Goal: Transaction & Acquisition: Obtain resource

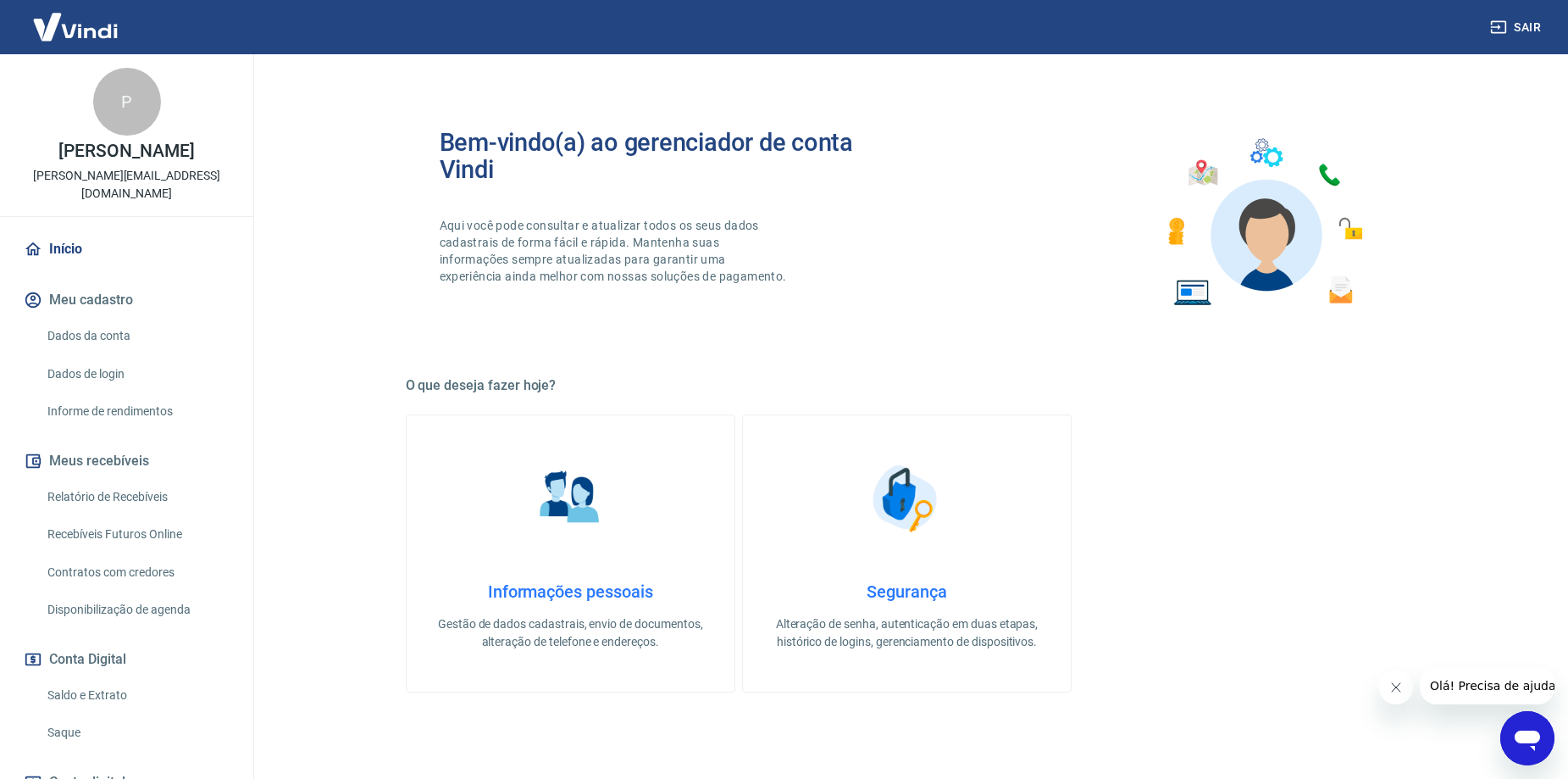
scroll to position [84, 0]
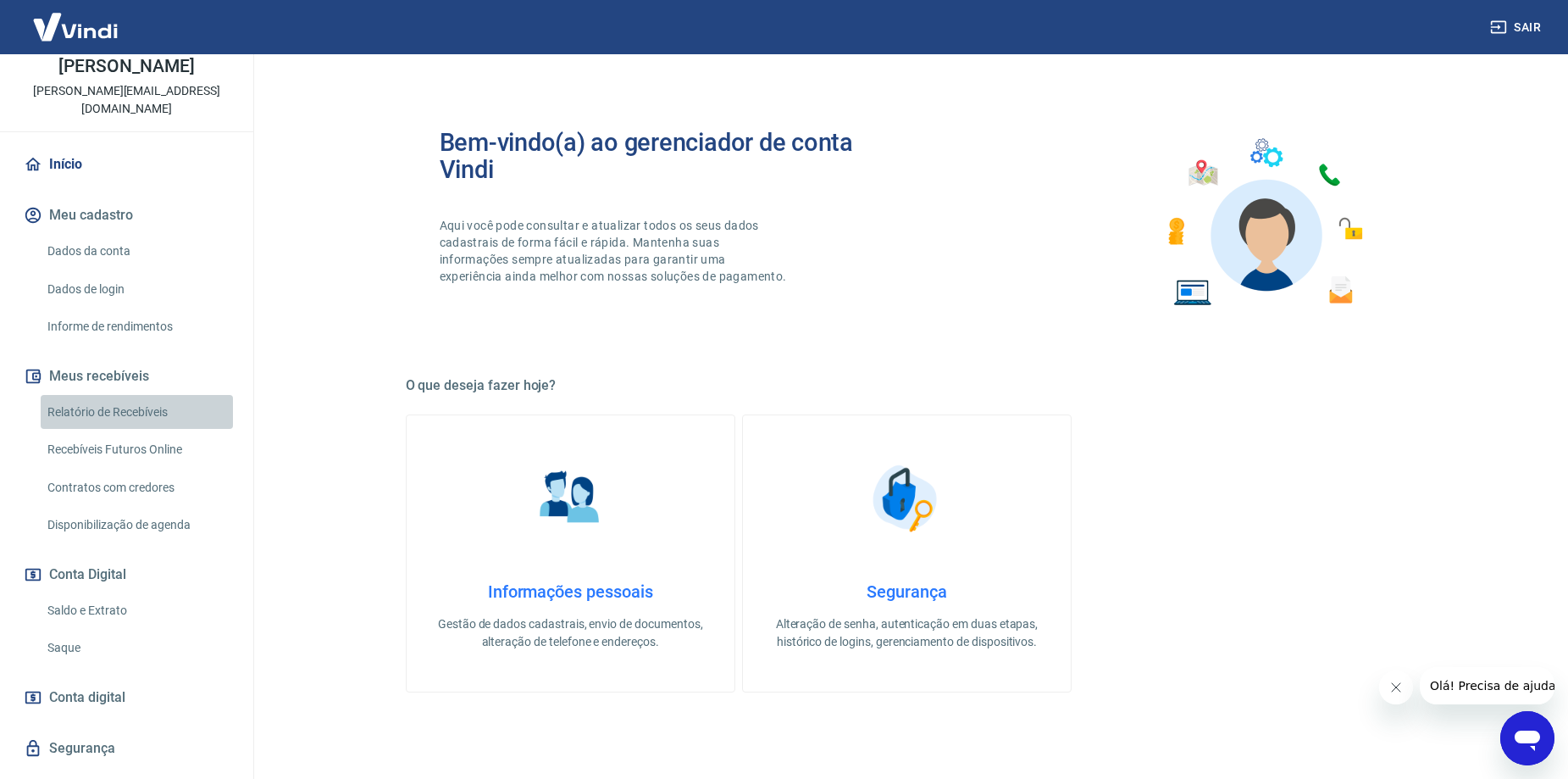
click at [153, 398] on link "Relatório de Recebíveis" at bounding box center [136, 412] width 192 height 35
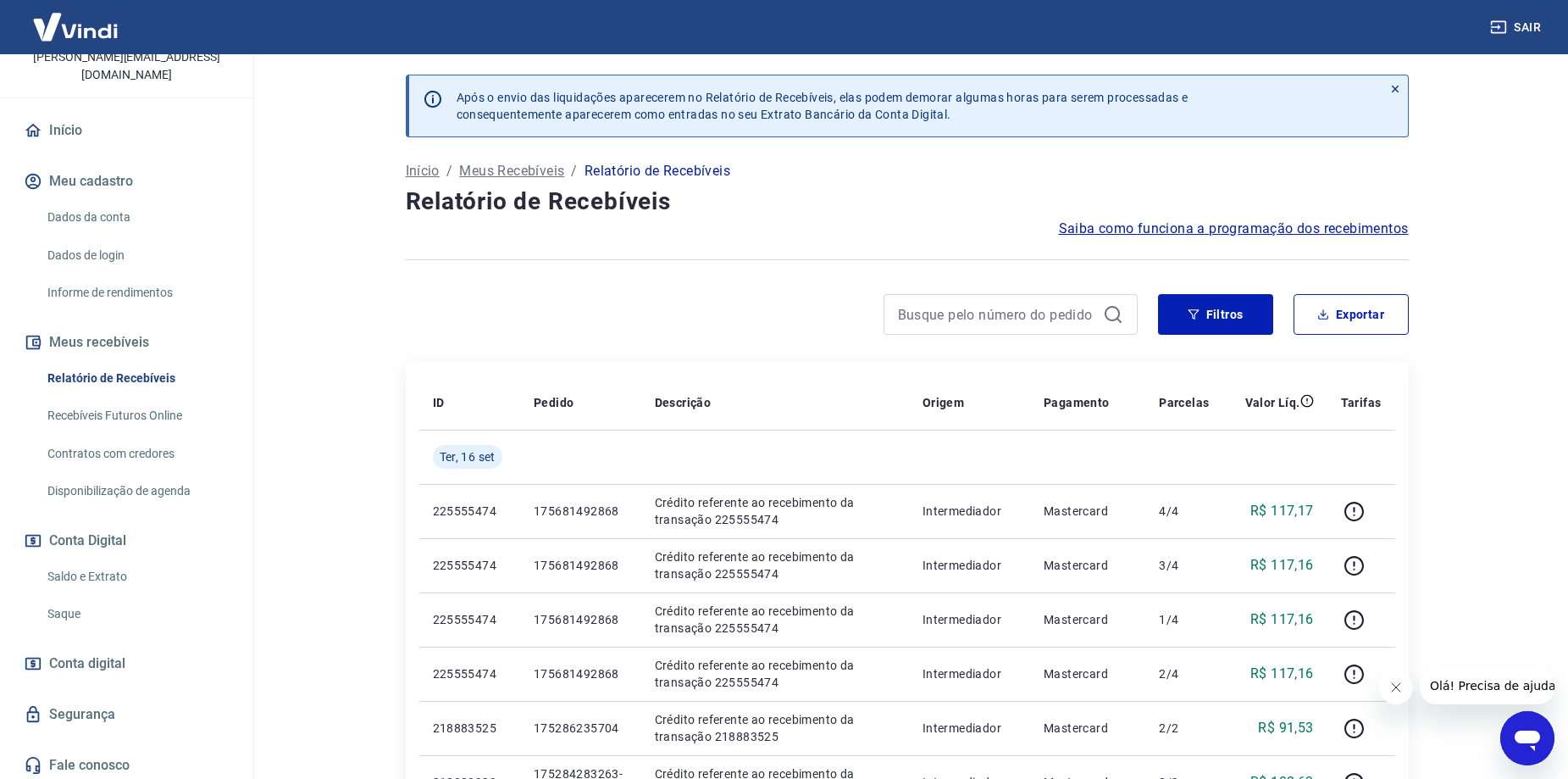
scroll to position [124, 0]
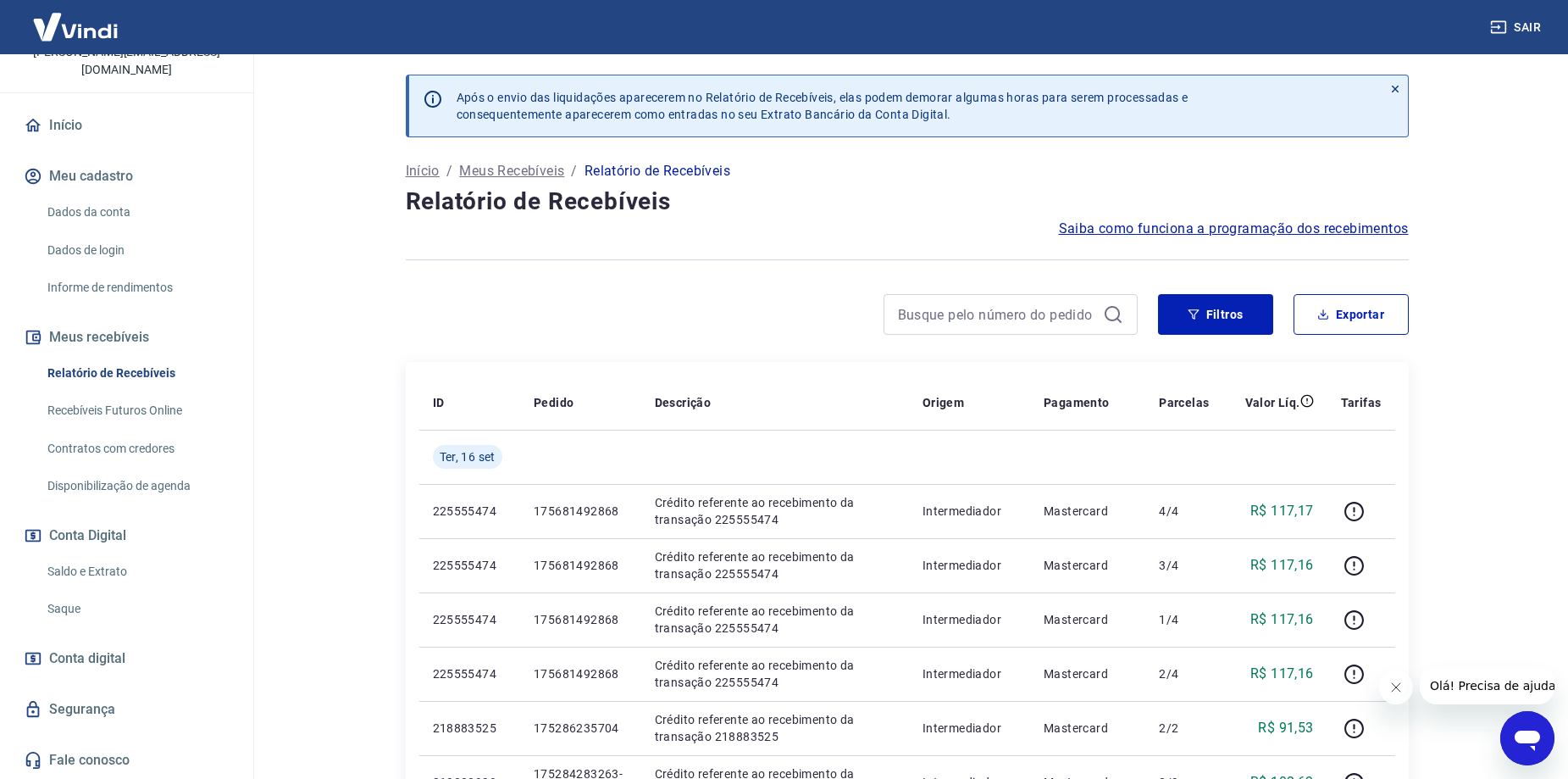
click at [88, 609] on link "Saque" at bounding box center [136, 609] width 192 height 35
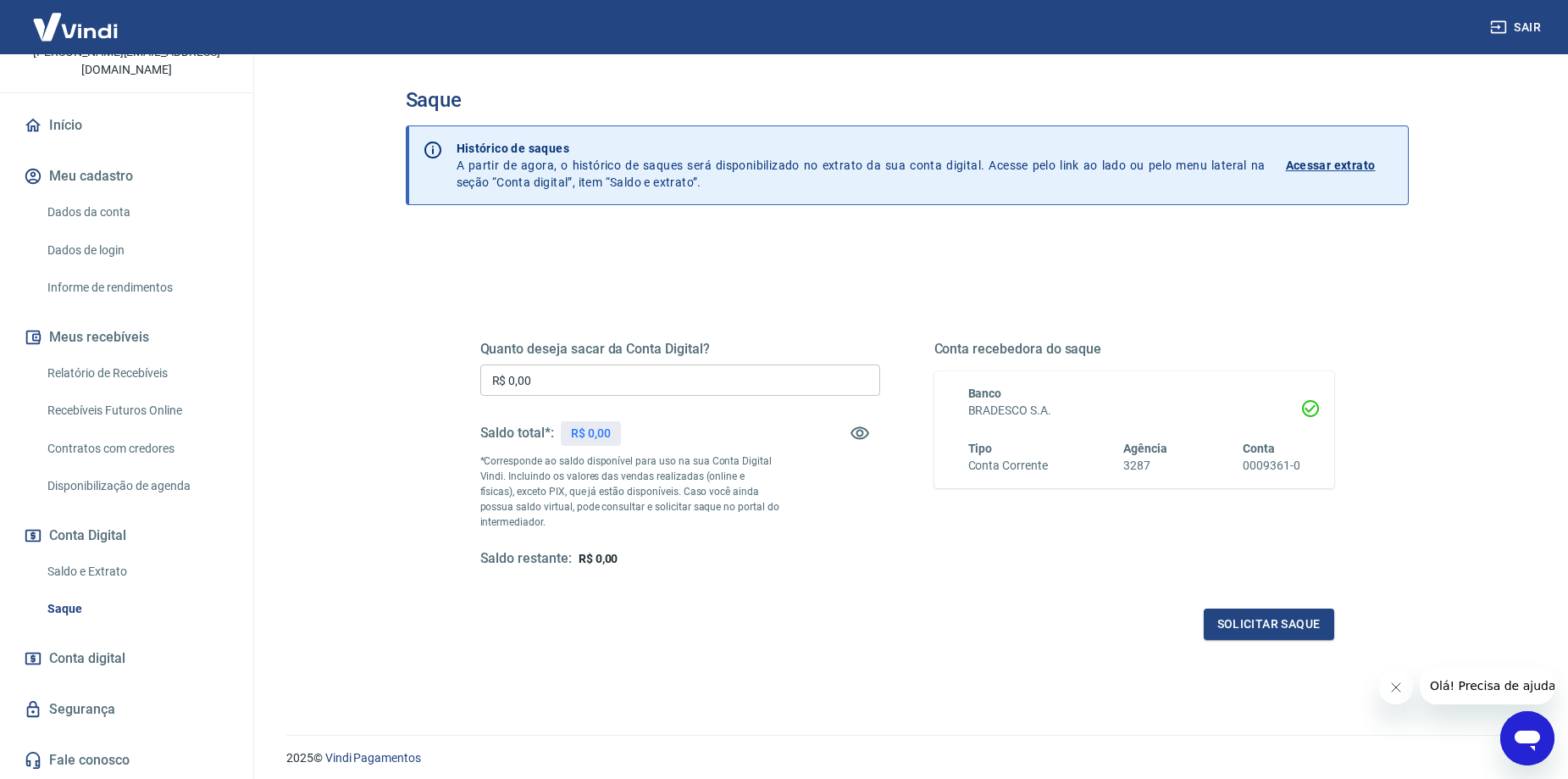
click at [678, 372] on input "R$ 0,00" at bounding box center [680, 380] width 399 height 31
click at [1236, 631] on button "Solicitar saque" at bounding box center [1269, 624] width 130 height 31
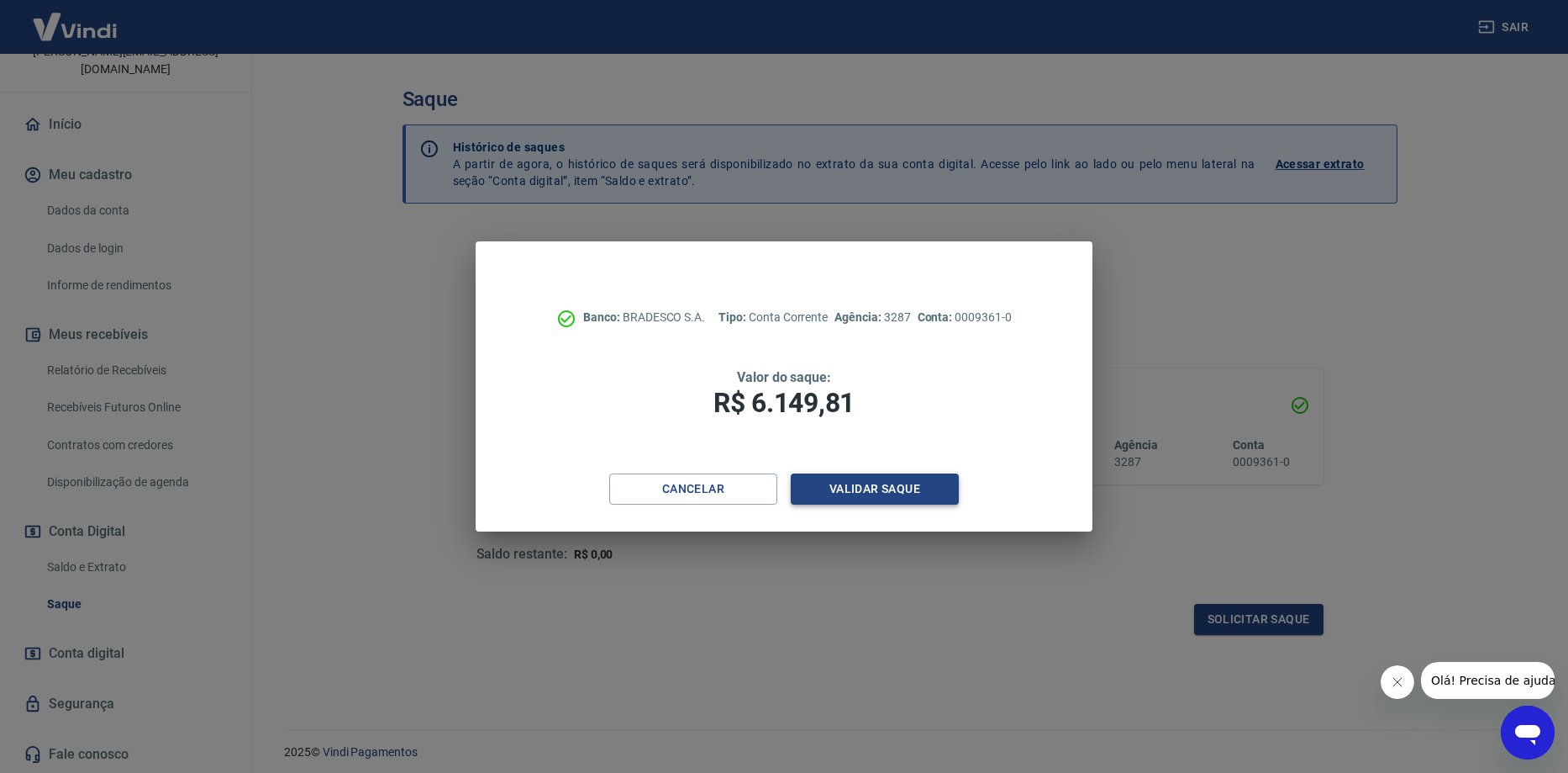
click at [864, 489] on button "Validar saque" at bounding box center [874, 489] width 168 height 31
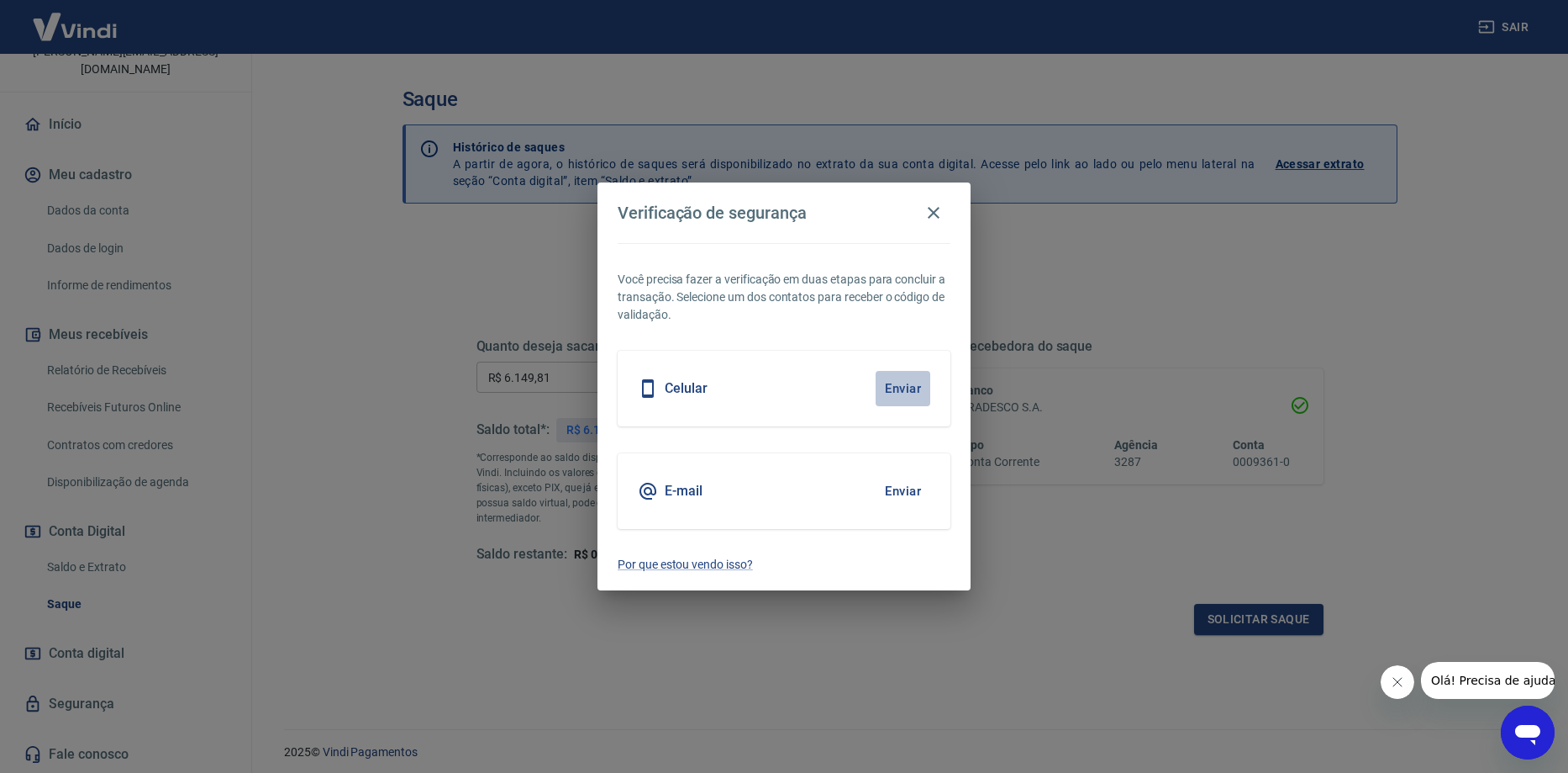
click at [913, 393] on button "Enviar" at bounding box center [904, 388] width 55 height 35
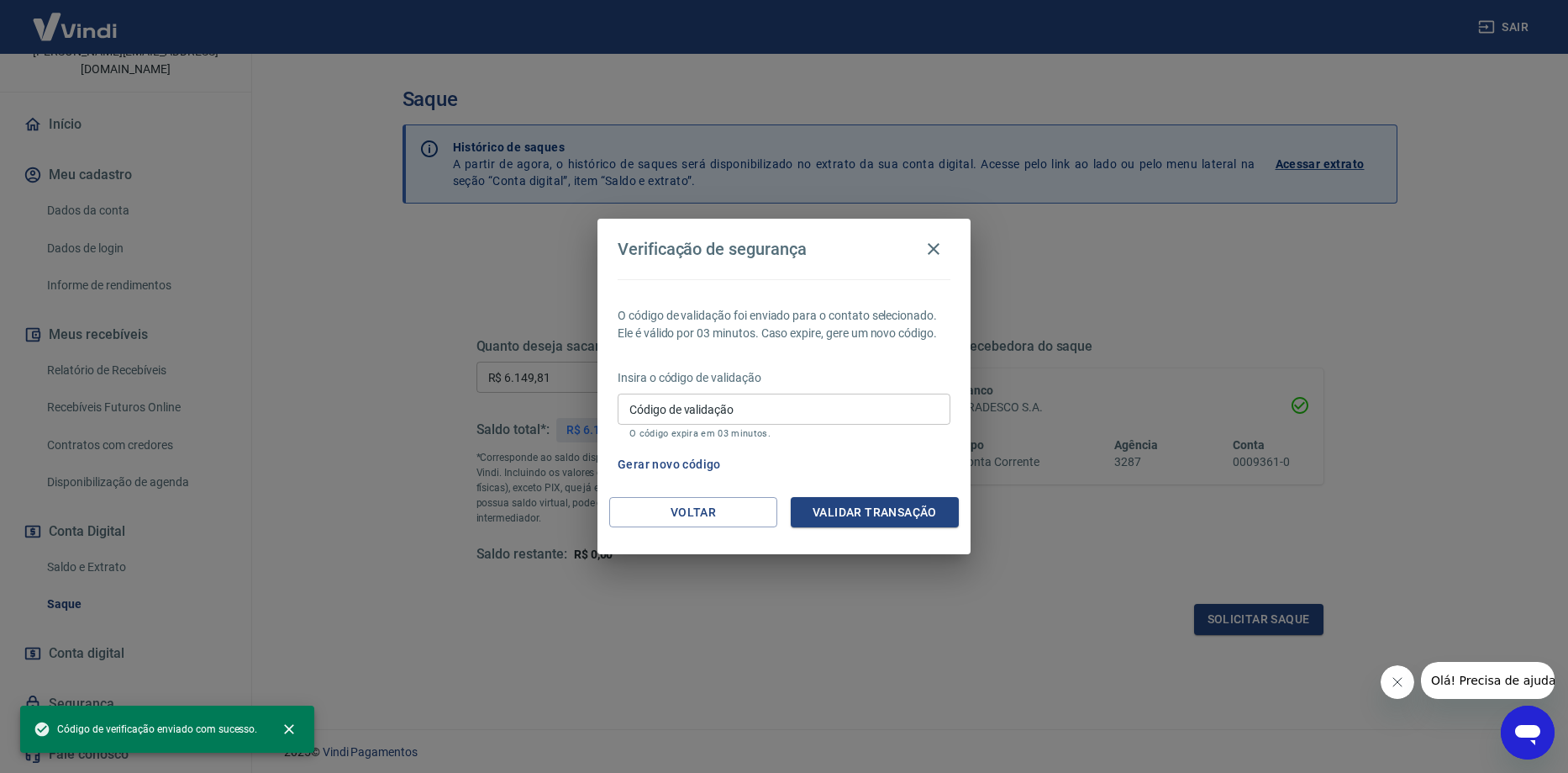
click at [714, 419] on input "Código de validação" at bounding box center [784, 409] width 333 height 31
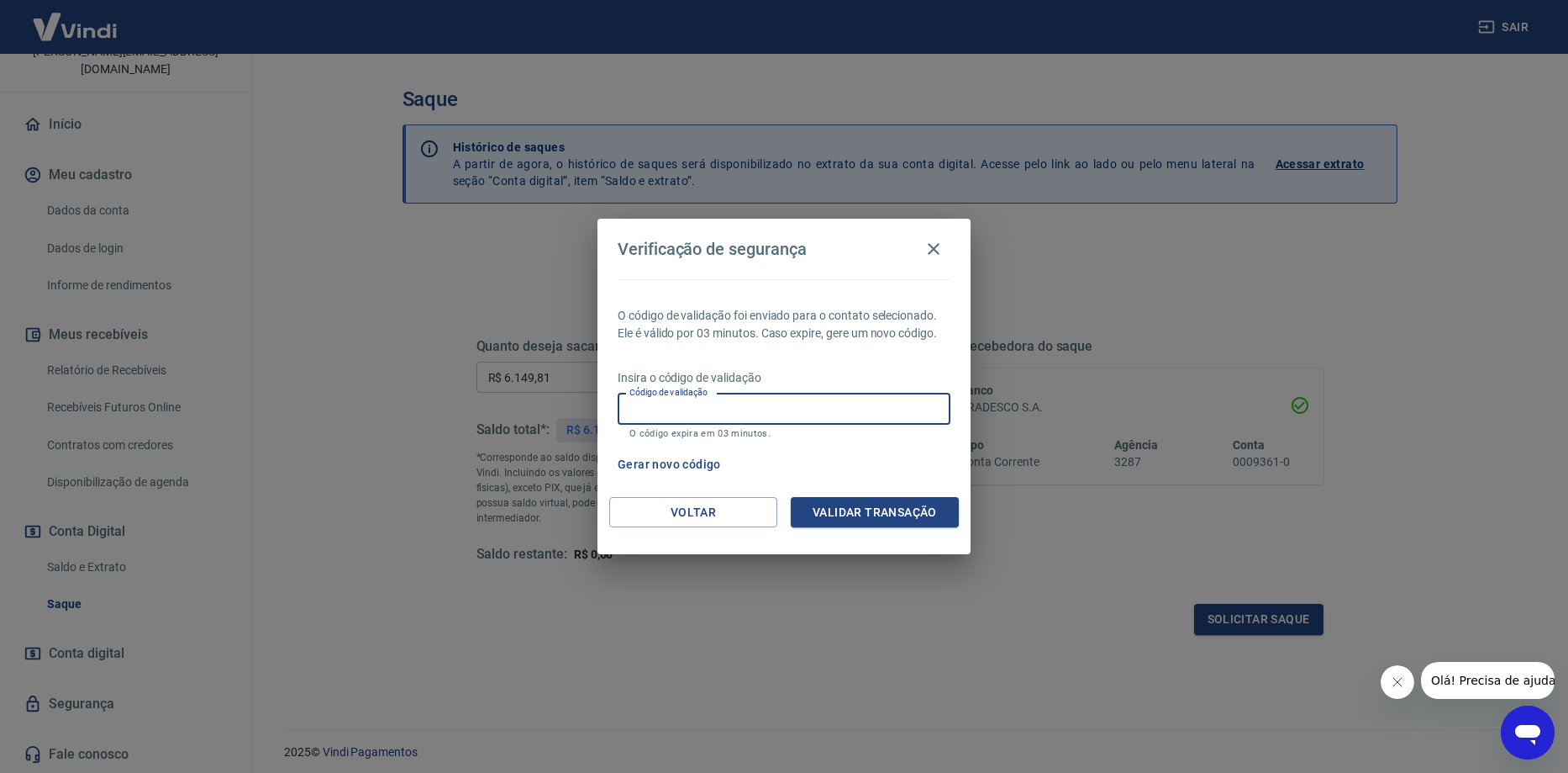
click at [674, 466] on button "Gerar novo código" at bounding box center [669, 465] width 117 height 31
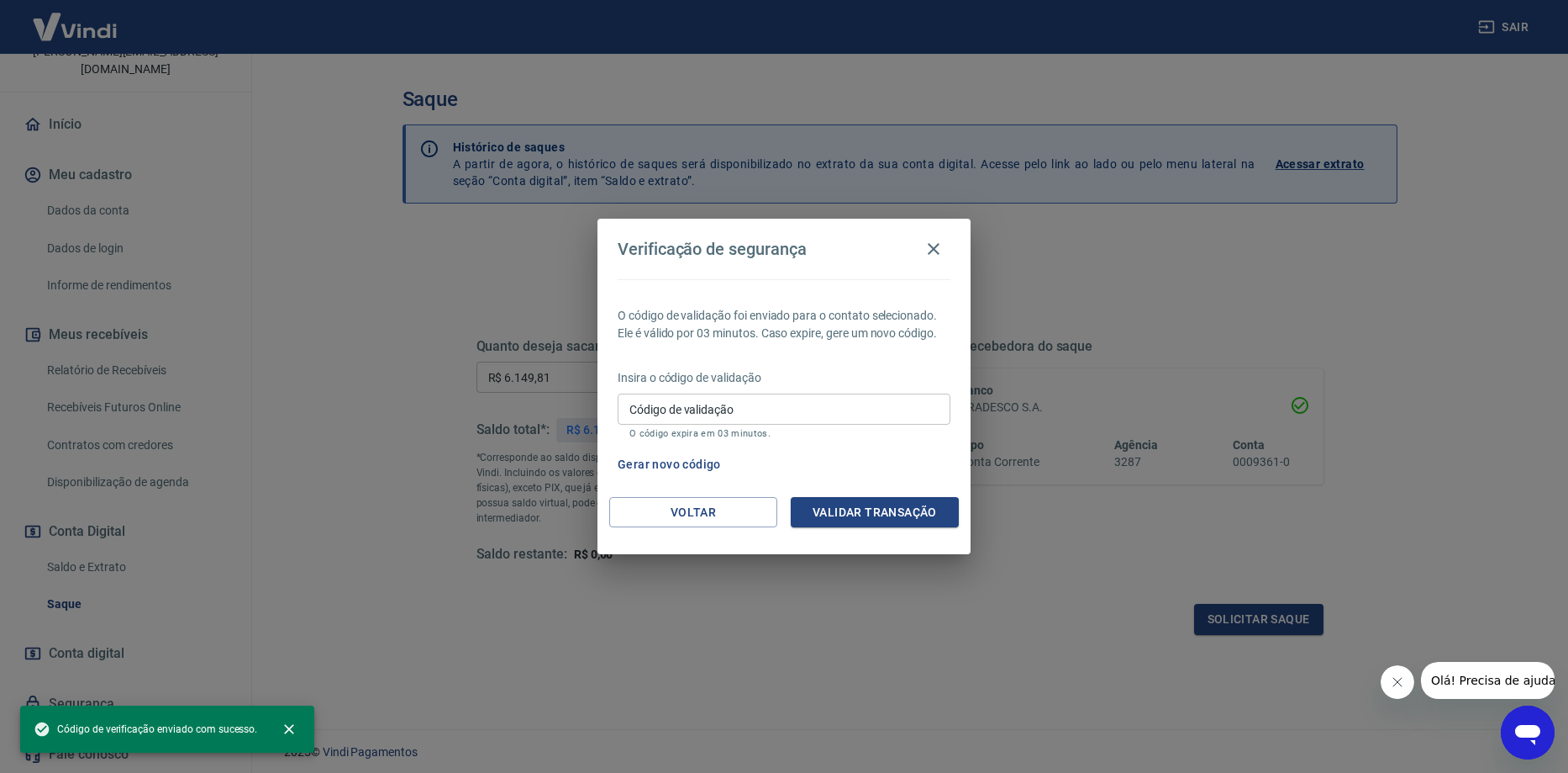
click at [705, 416] on input "Código de validação" at bounding box center [784, 409] width 333 height 31
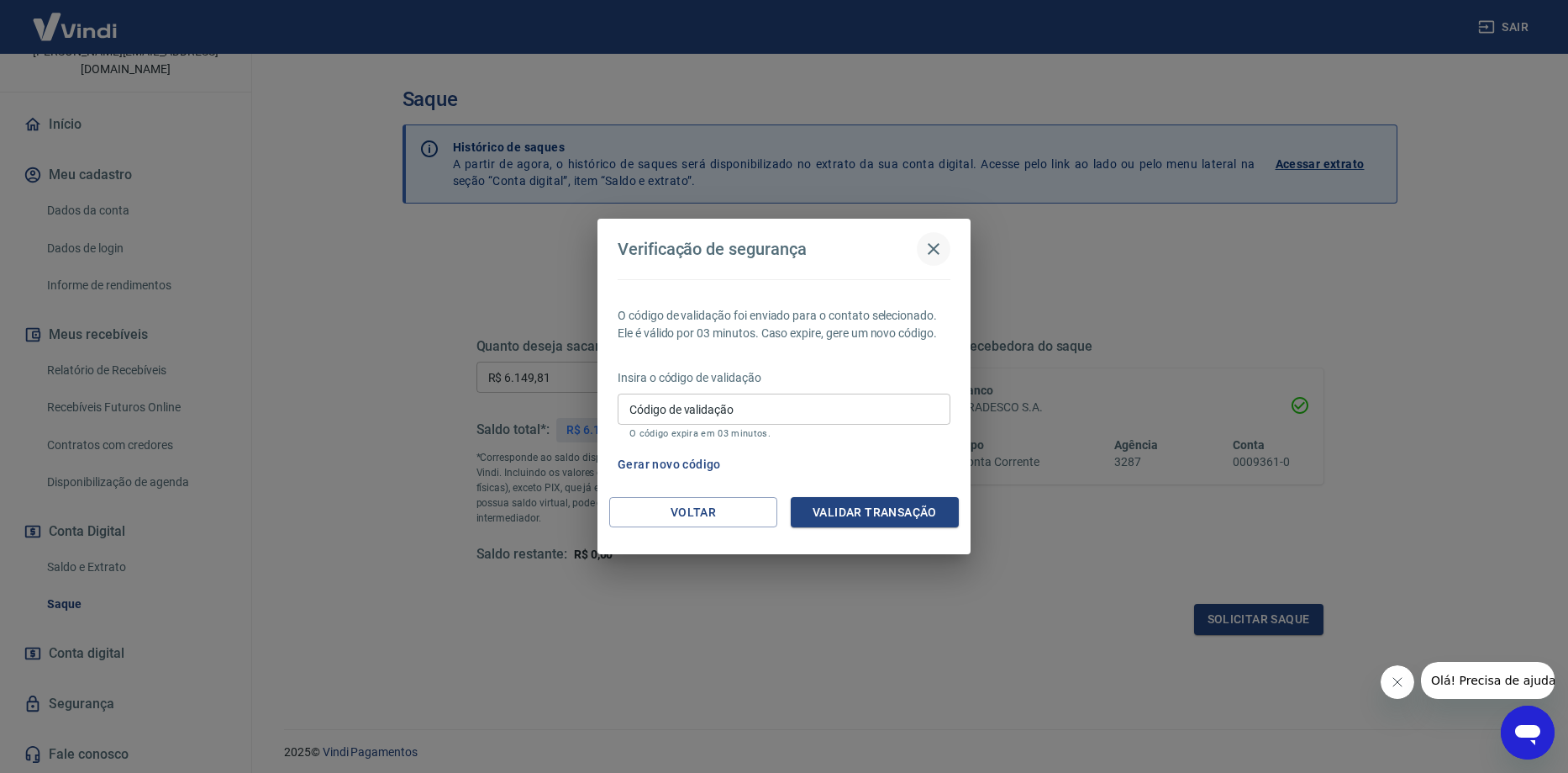
click at [945, 248] on button "button" at bounding box center [934, 248] width 34 height 34
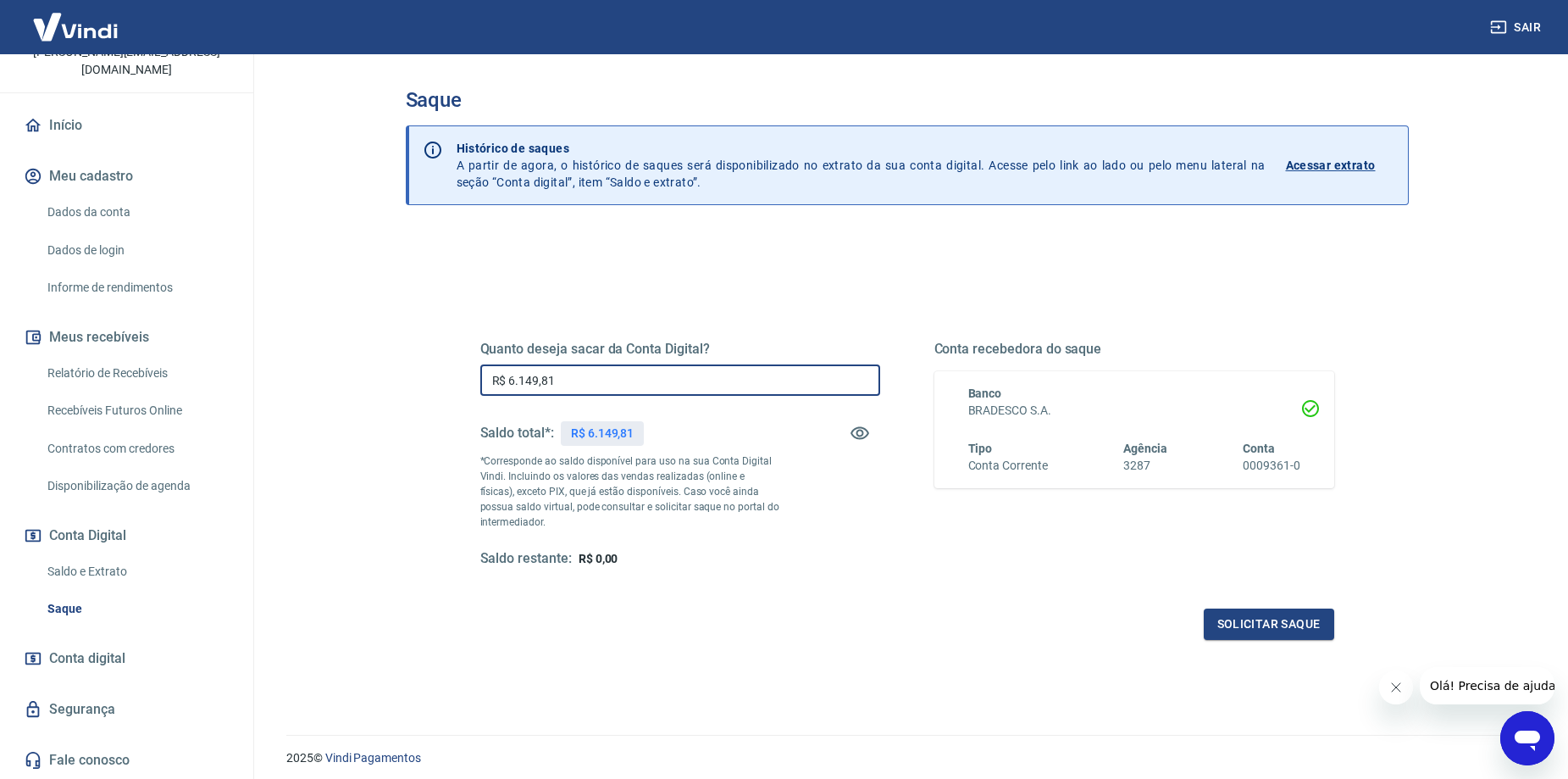
click at [620, 376] on input "R$ 6.149,81" at bounding box center [680, 380] width 399 height 31
type input "R$ 6.149,81"
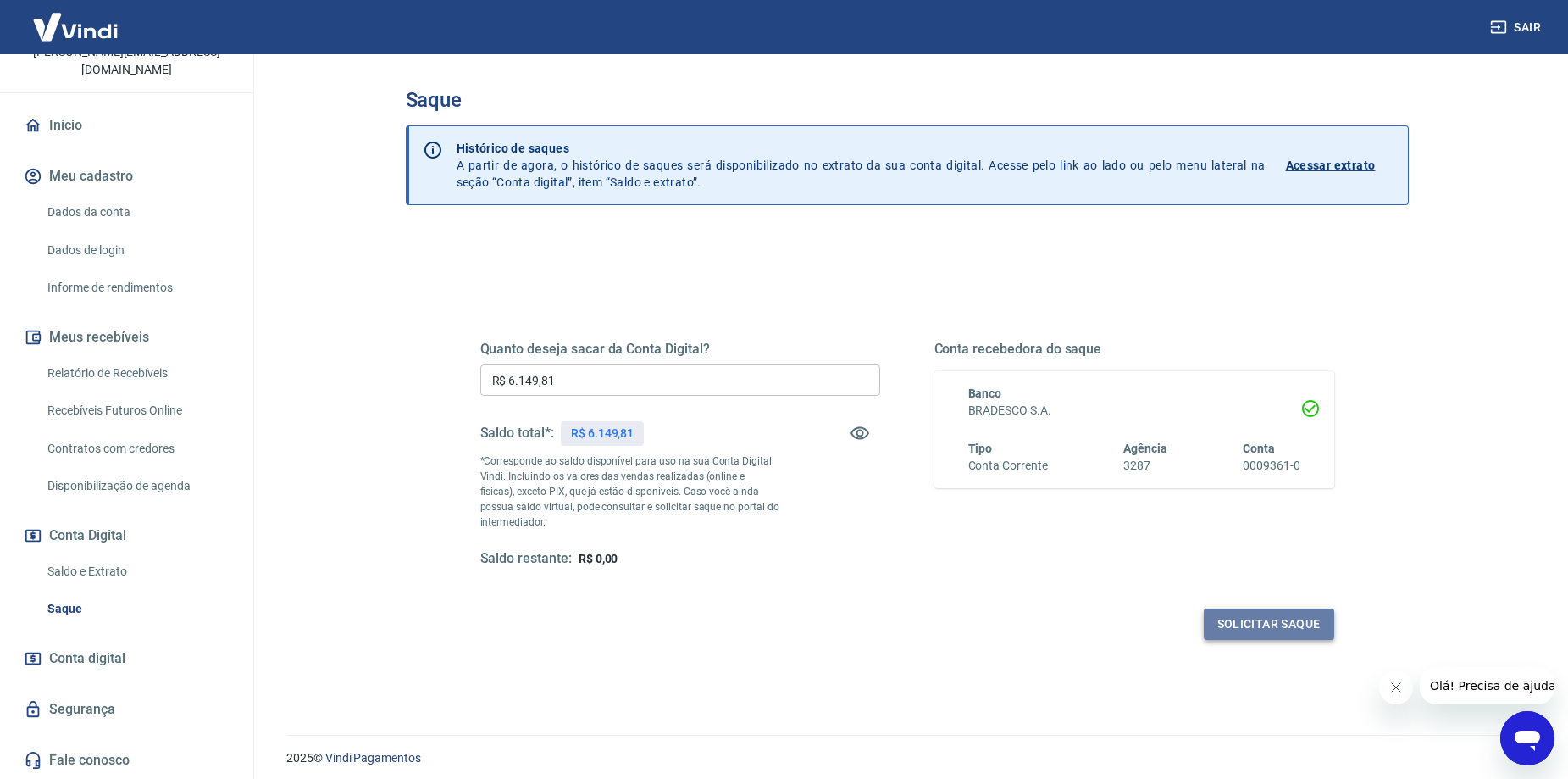
click at [1258, 613] on button "Solicitar saque" at bounding box center [1269, 624] width 130 height 31
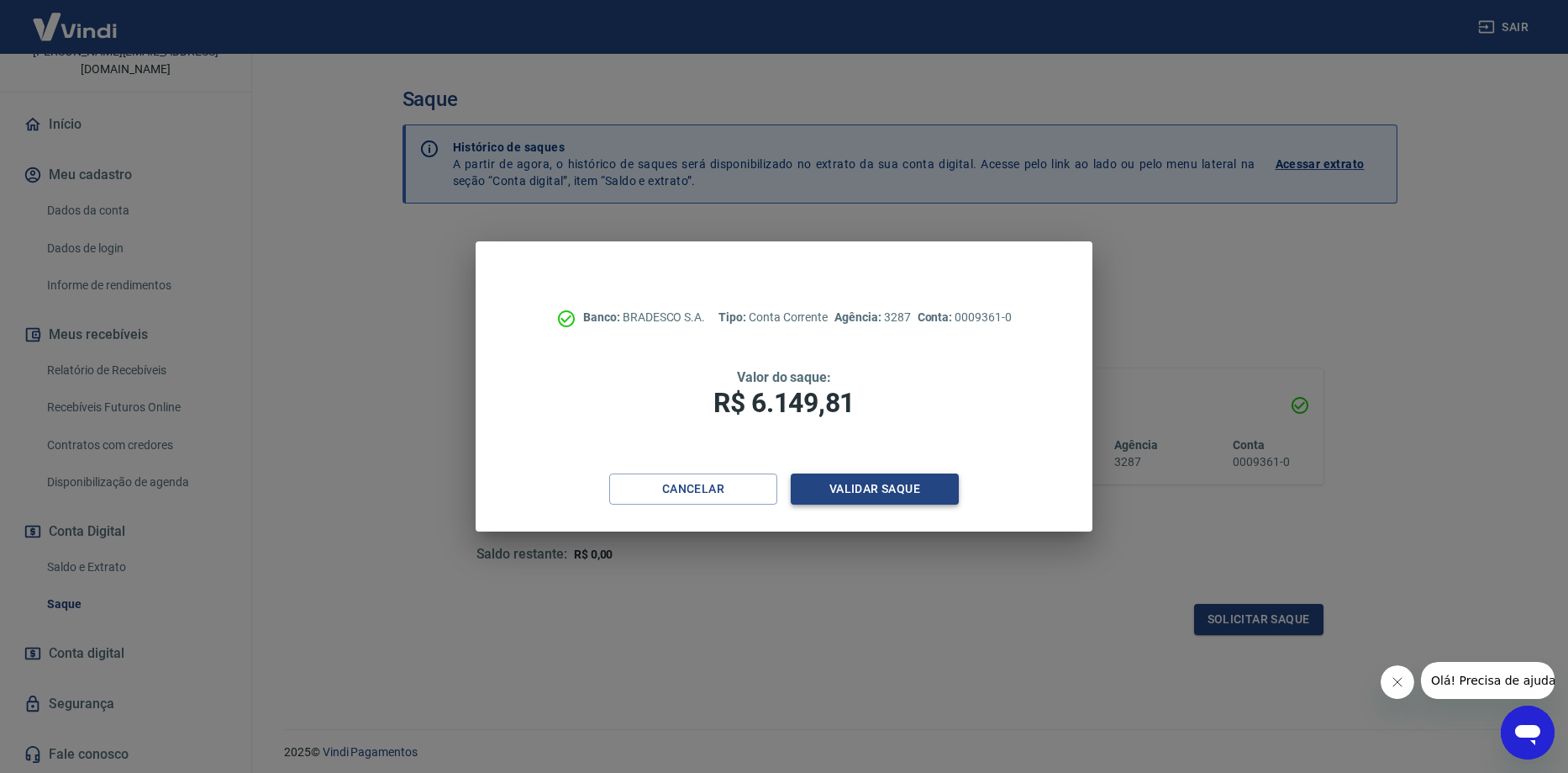
click at [921, 487] on button "Validar saque" at bounding box center [874, 489] width 168 height 31
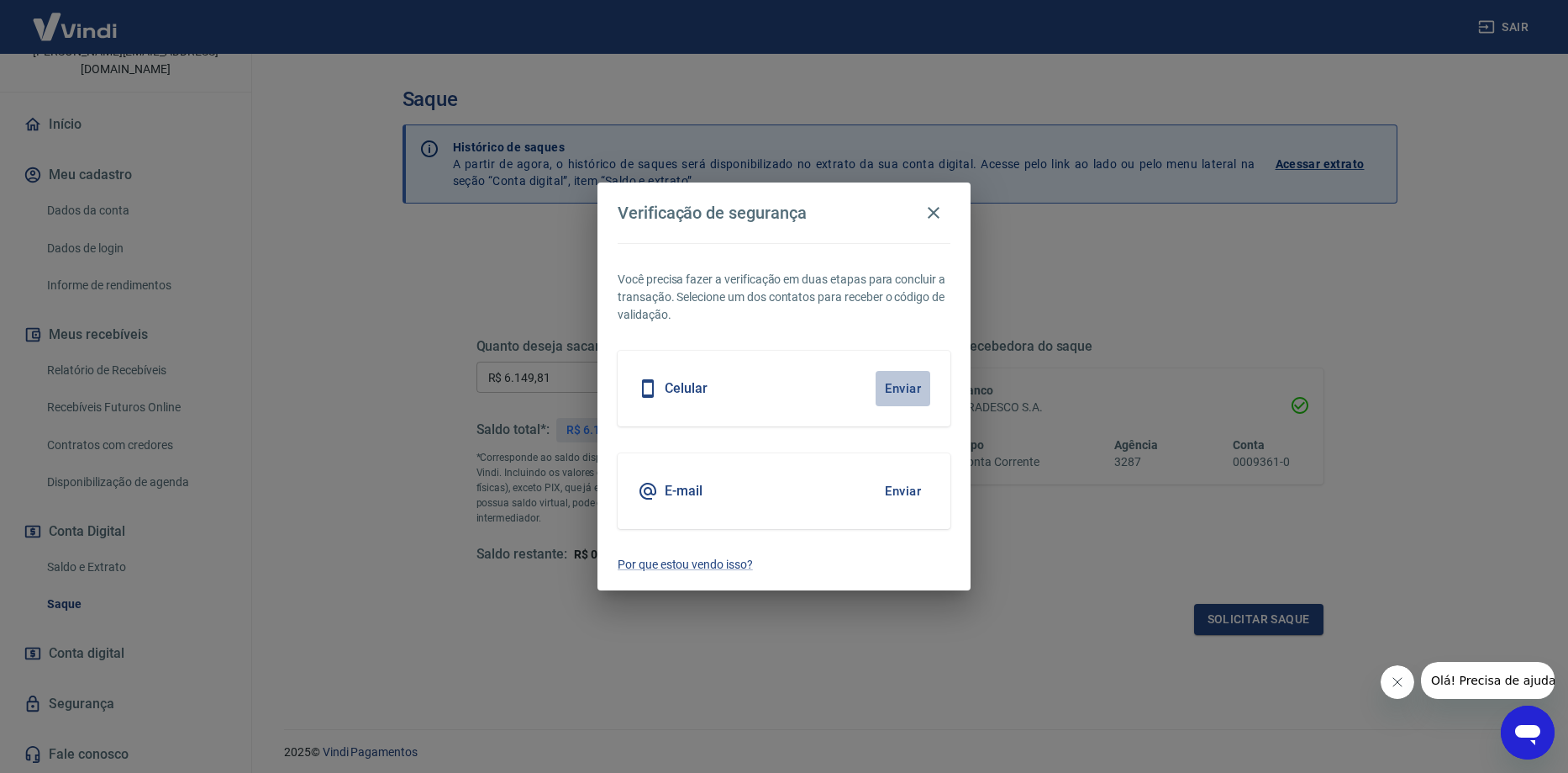
click at [901, 387] on button "Enviar" at bounding box center [904, 388] width 55 height 35
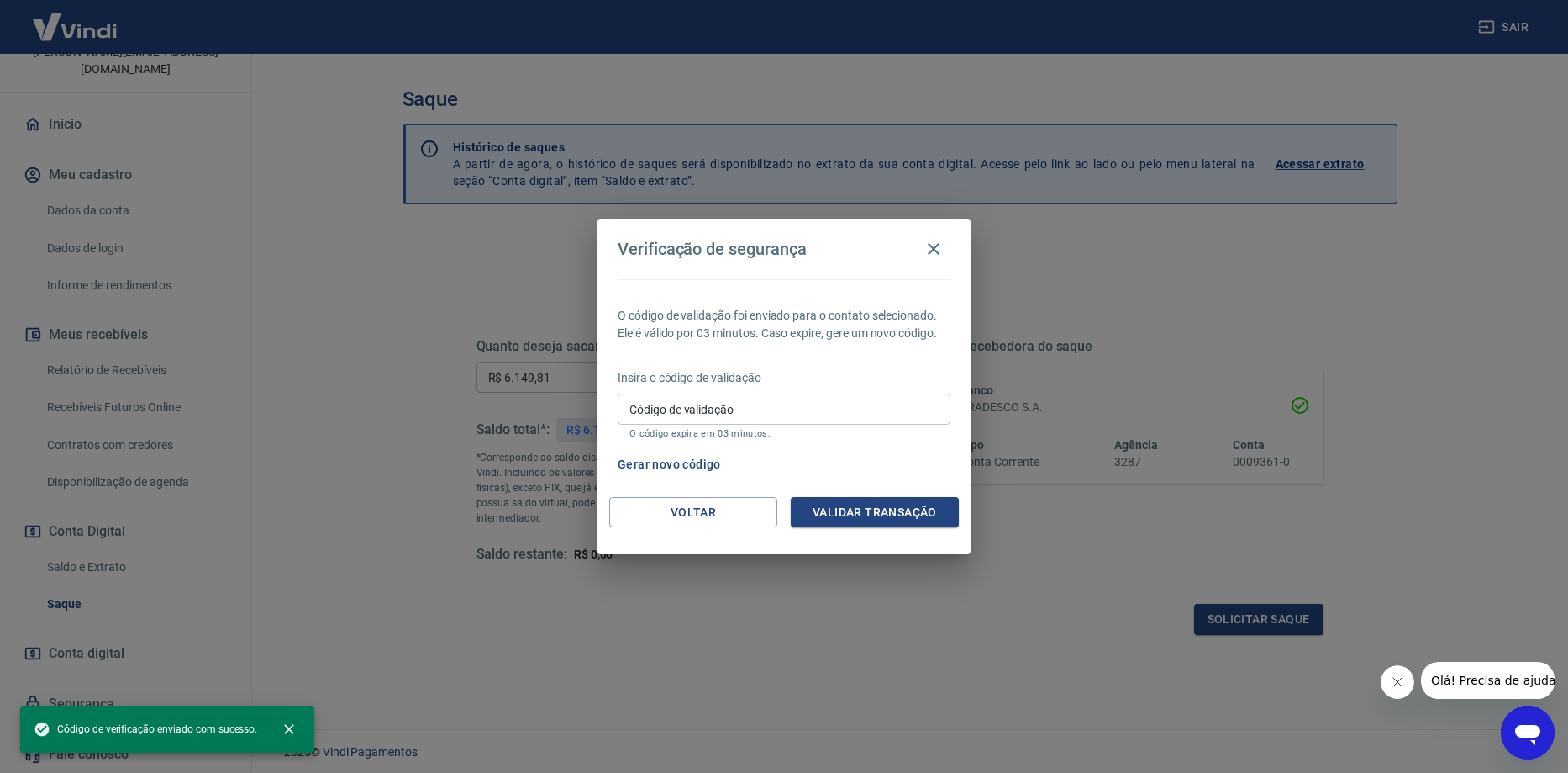
click at [808, 403] on input "Código de validação" at bounding box center [784, 409] width 333 height 31
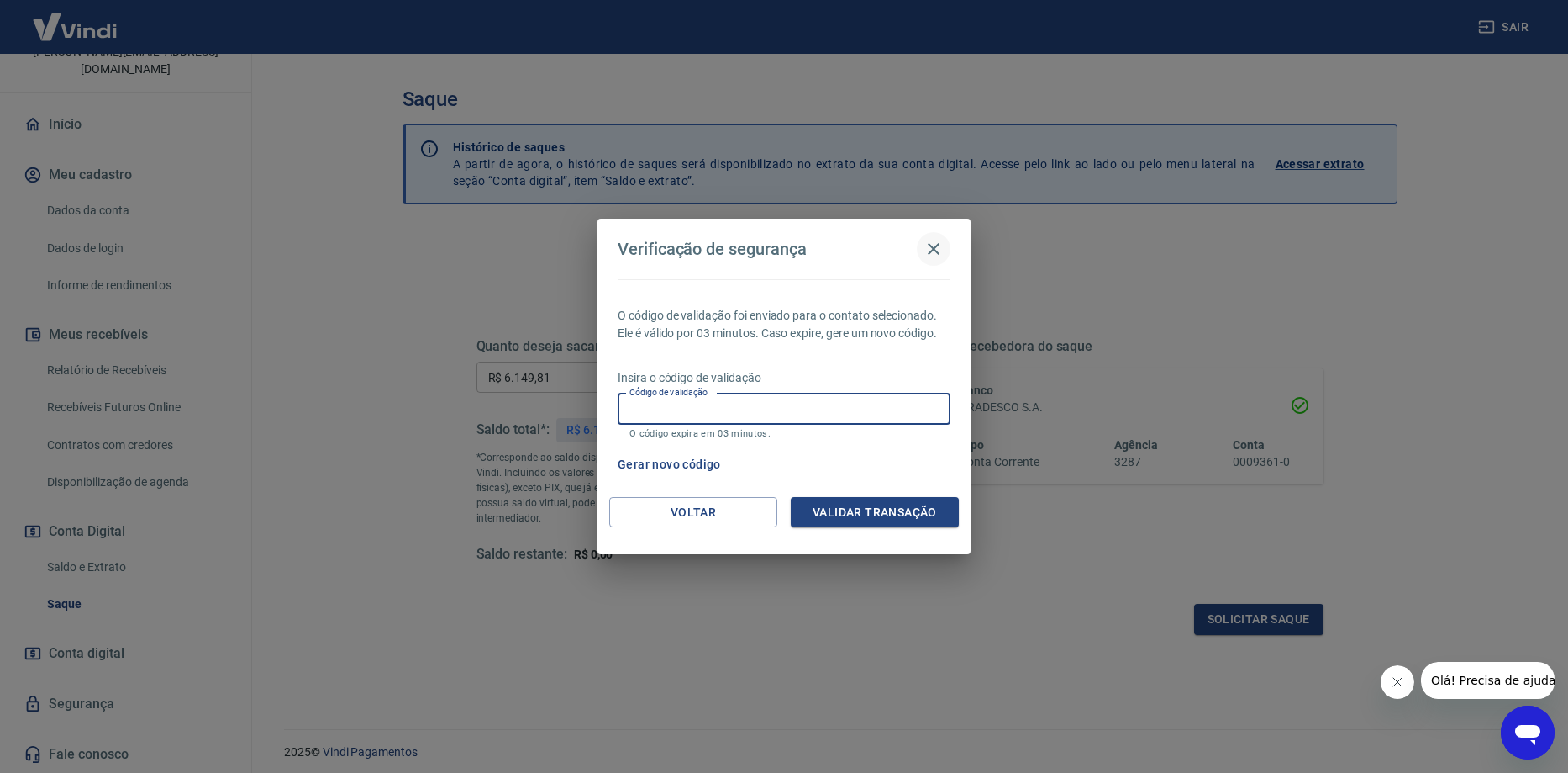
click at [932, 249] on icon "button" at bounding box center [934, 249] width 20 height 20
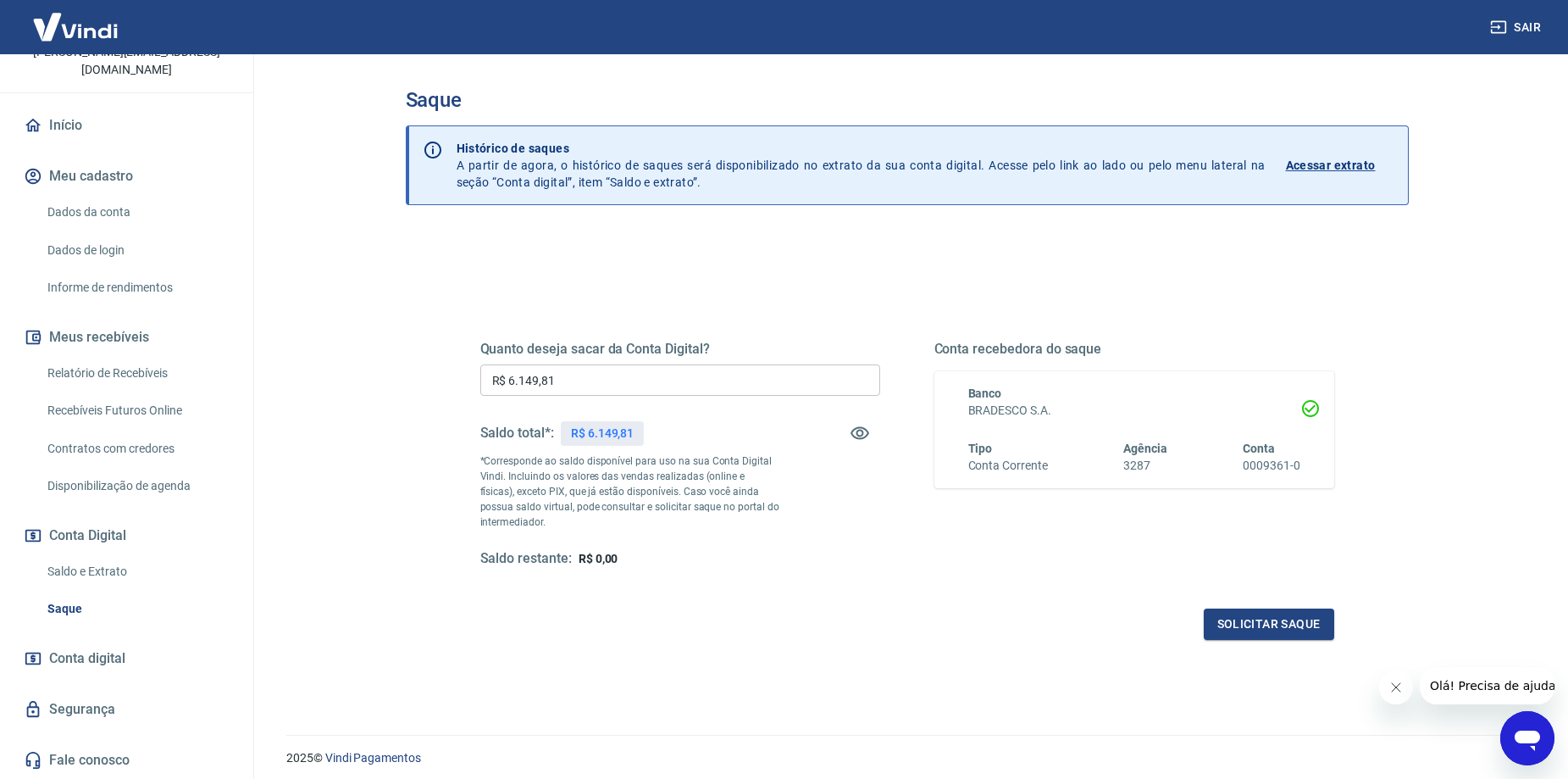
click at [98, 607] on link "Saque" at bounding box center [136, 609] width 192 height 35
click at [98, 570] on link "Saldo e Extrato" at bounding box center [136, 572] width 192 height 35
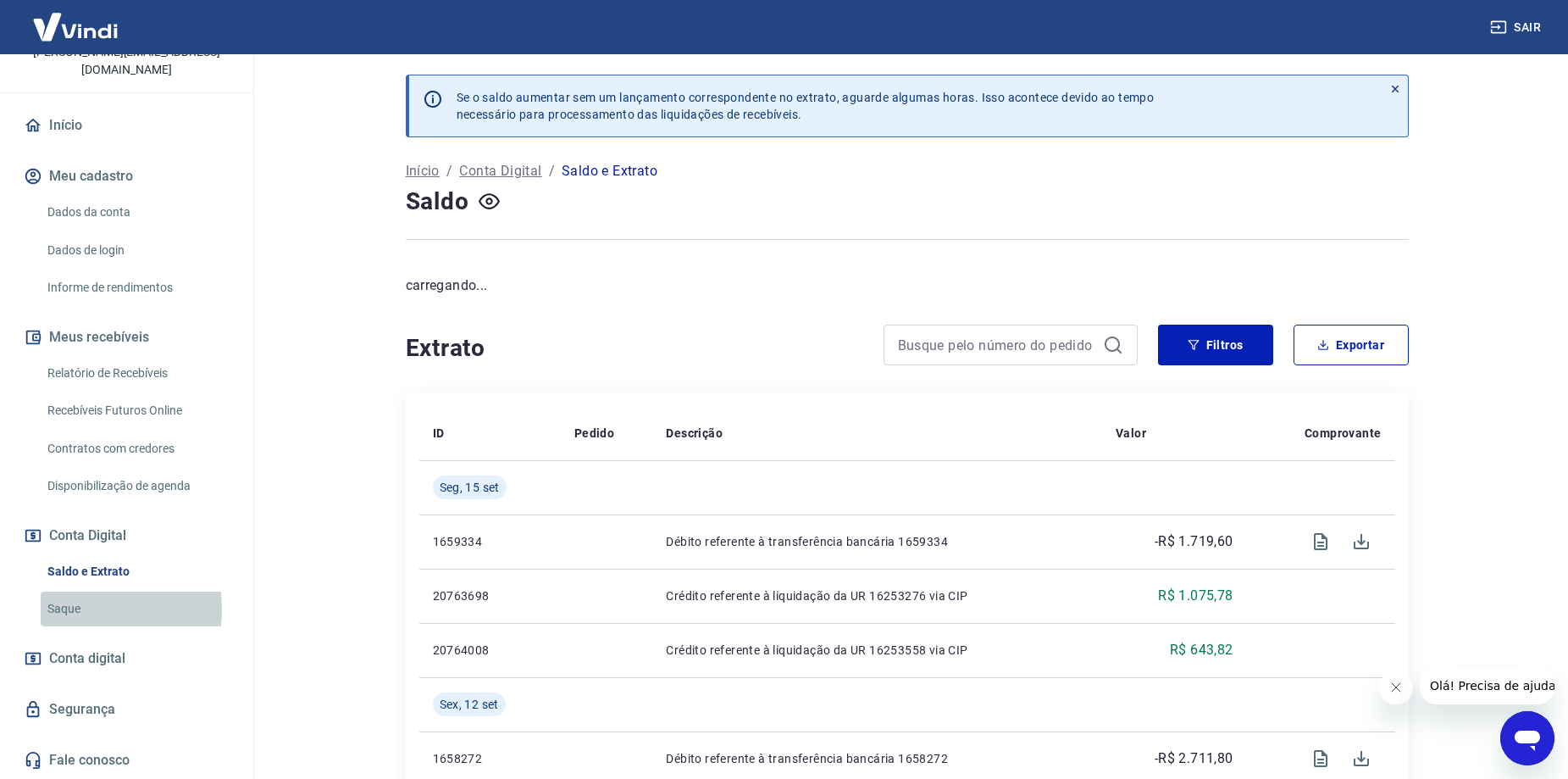
click at [73, 609] on link "Saque" at bounding box center [136, 609] width 192 height 35
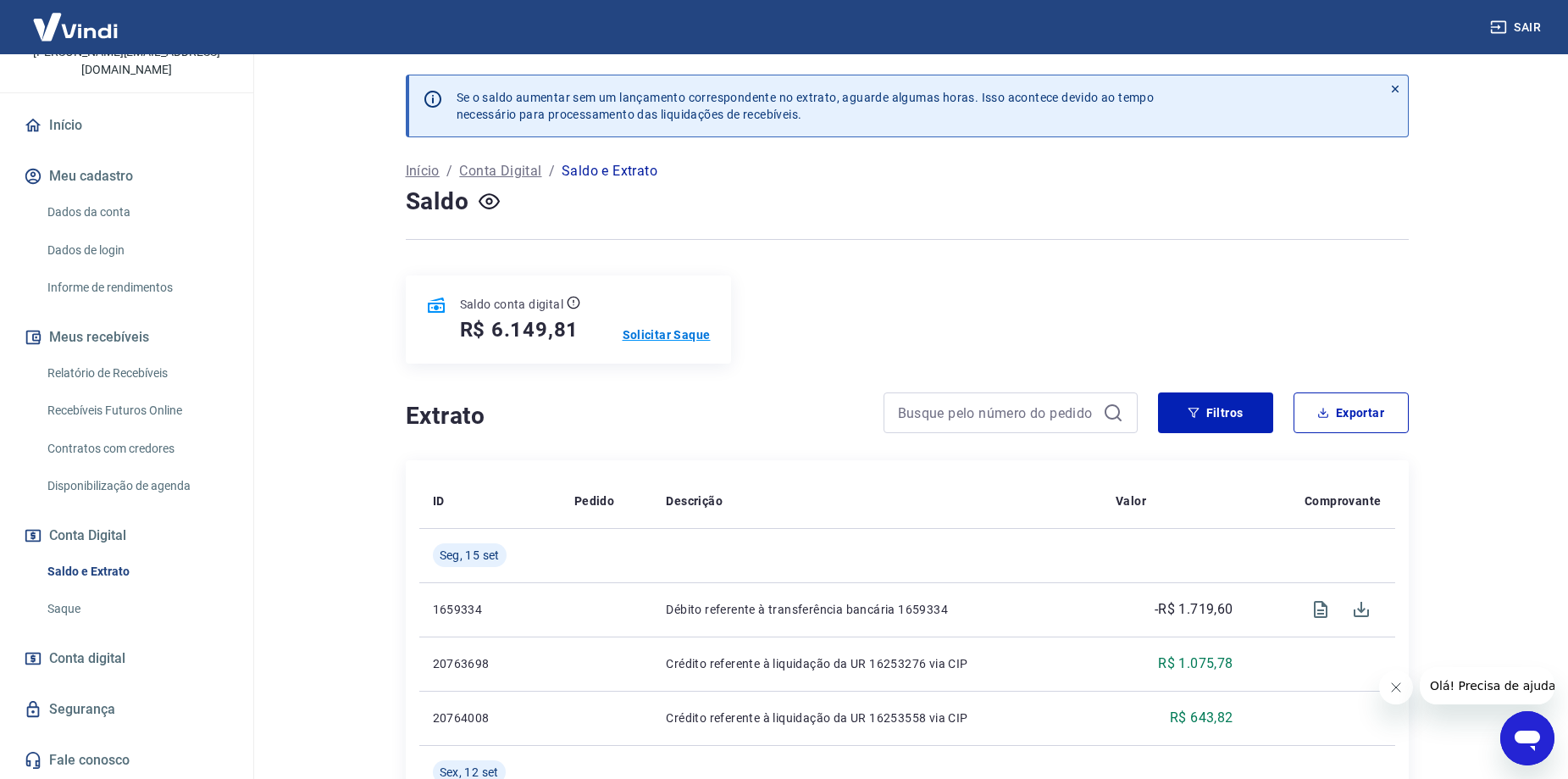
click at [658, 331] on p "Solicitar Saque" at bounding box center [667, 335] width 88 height 16
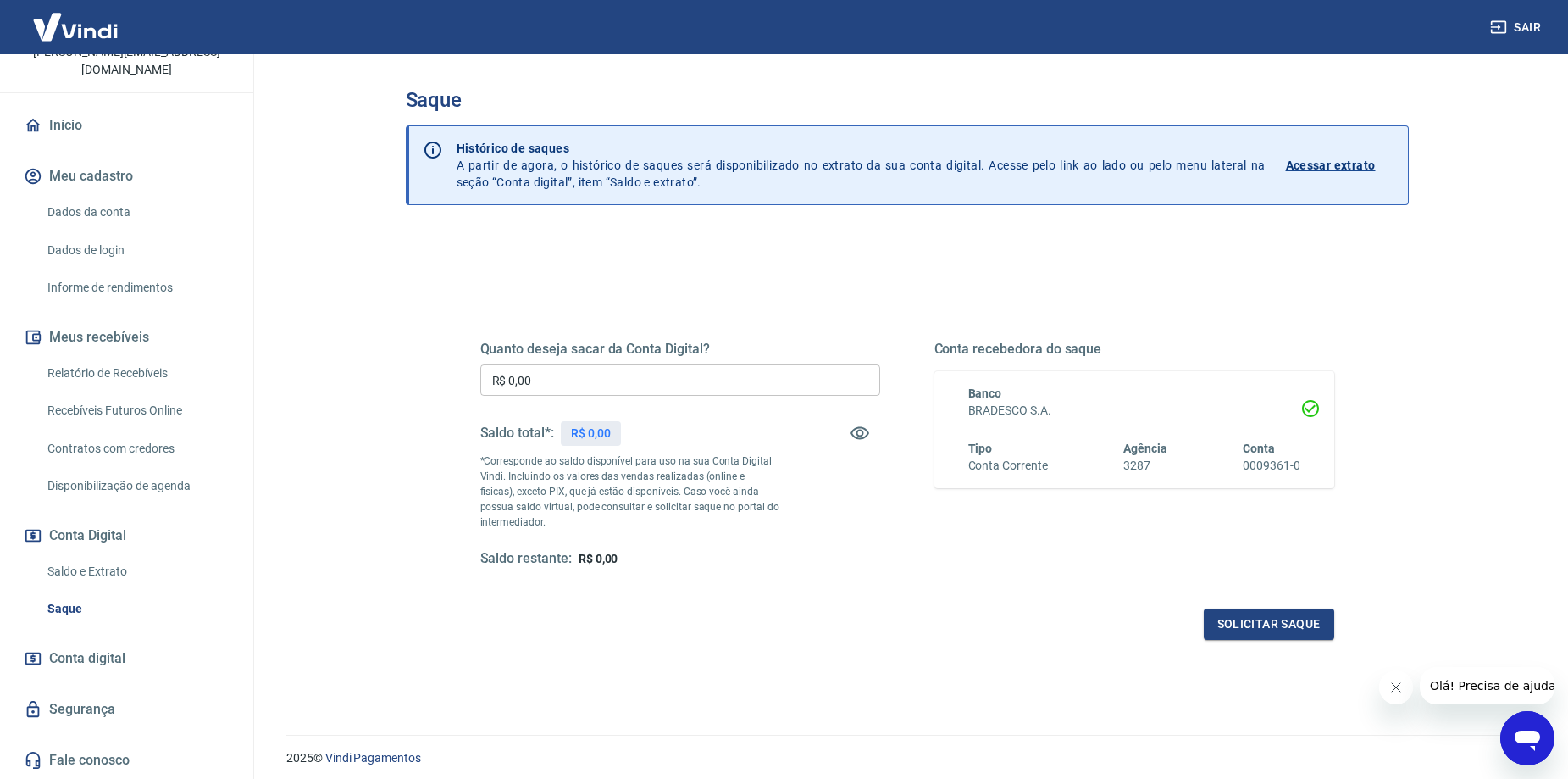
click at [620, 389] on input "R$ 0,00" at bounding box center [680, 380] width 399 height 31
type input "R$ 6.149,81"
click at [1277, 618] on button "Solicitar saque" at bounding box center [1269, 624] width 130 height 31
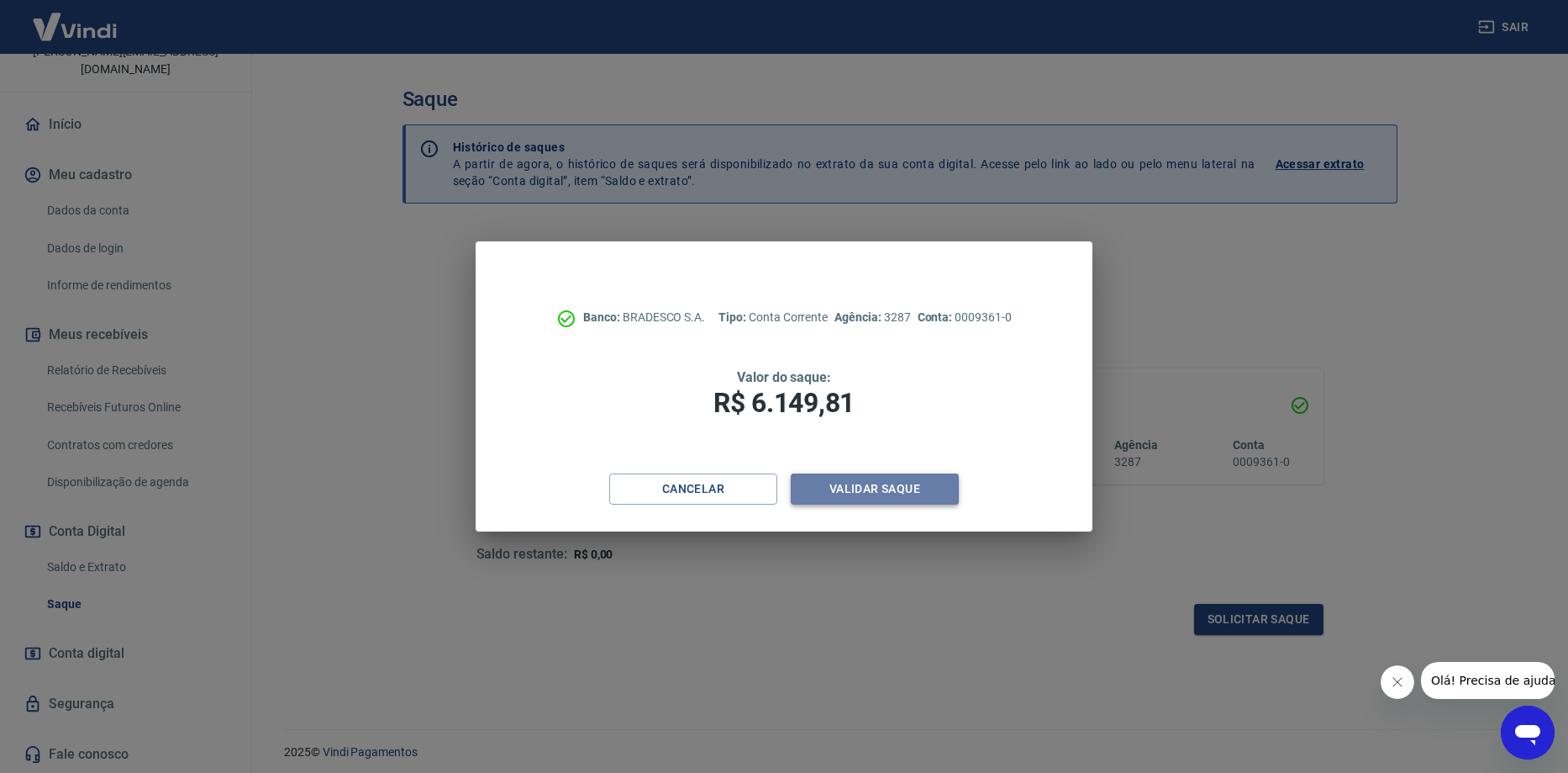
click at [939, 486] on button "Validar saque" at bounding box center [874, 489] width 168 height 31
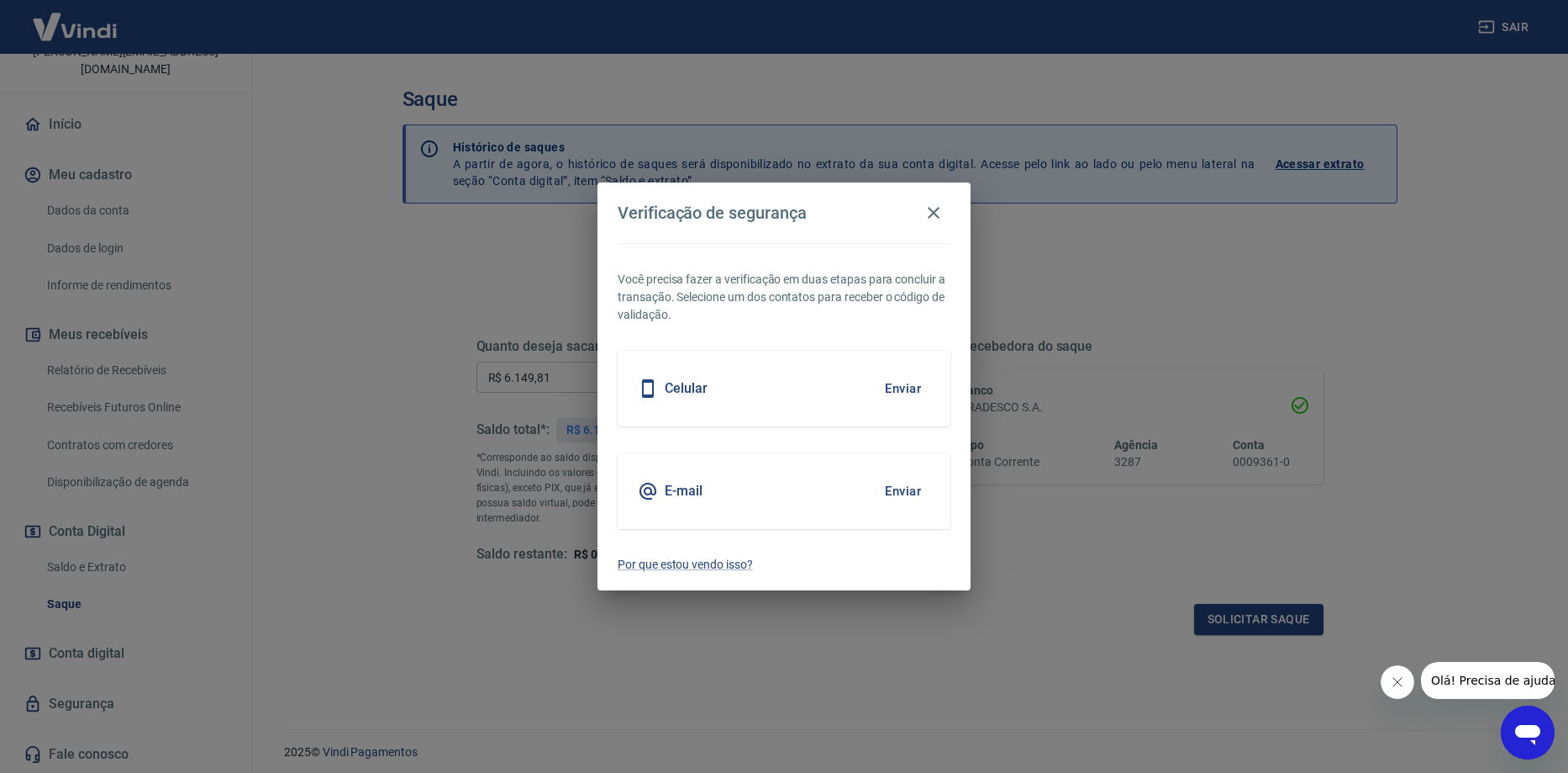
click at [918, 378] on button "Enviar" at bounding box center [904, 388] width 55 height 35
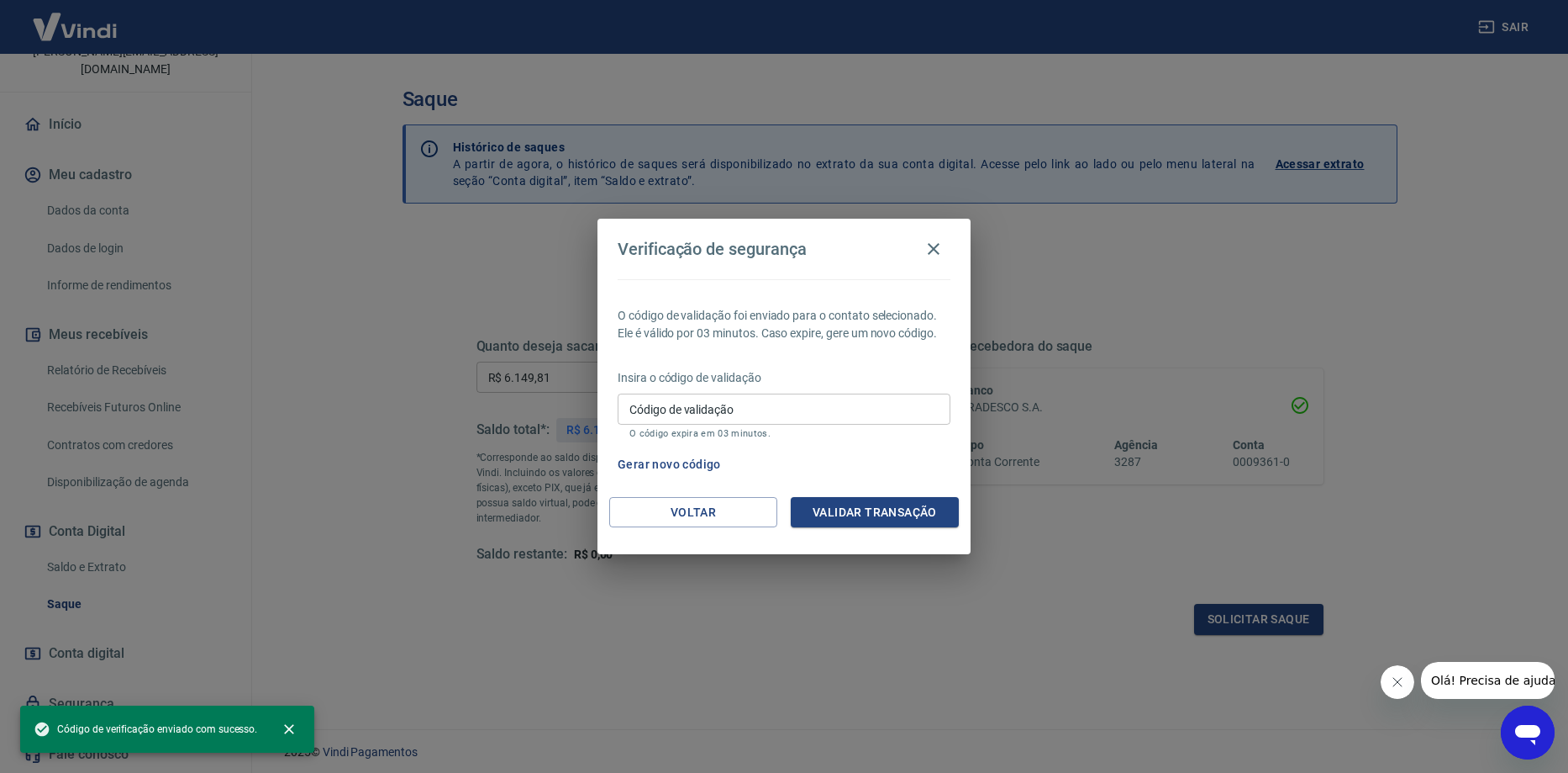
click at [897, 398] on input "Código de validação" at bounding box center [784, 409] width 333 height 31
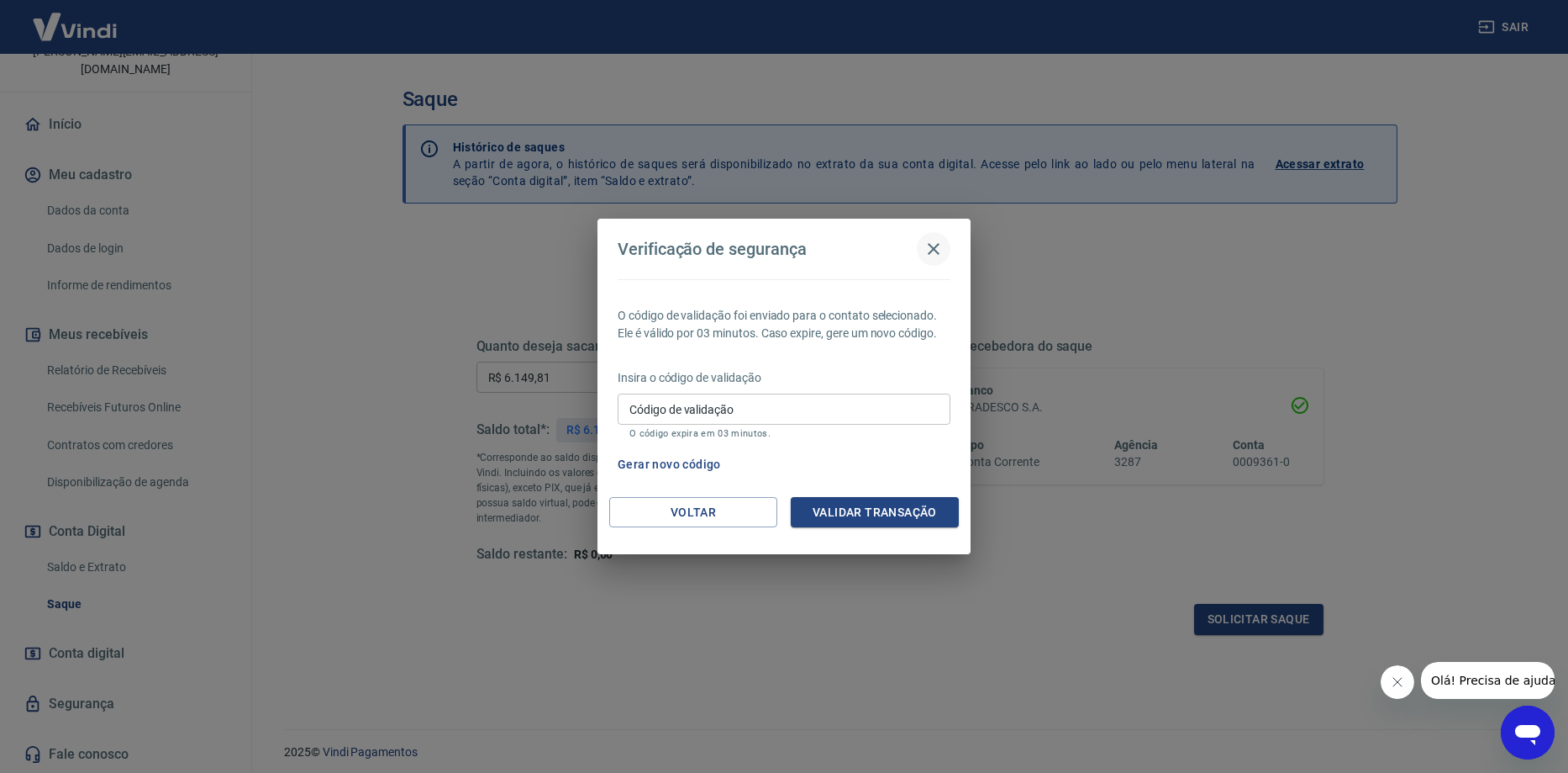
click at [929, 251] on icon "button" at bounding box center [934, 249] width 20 height 20
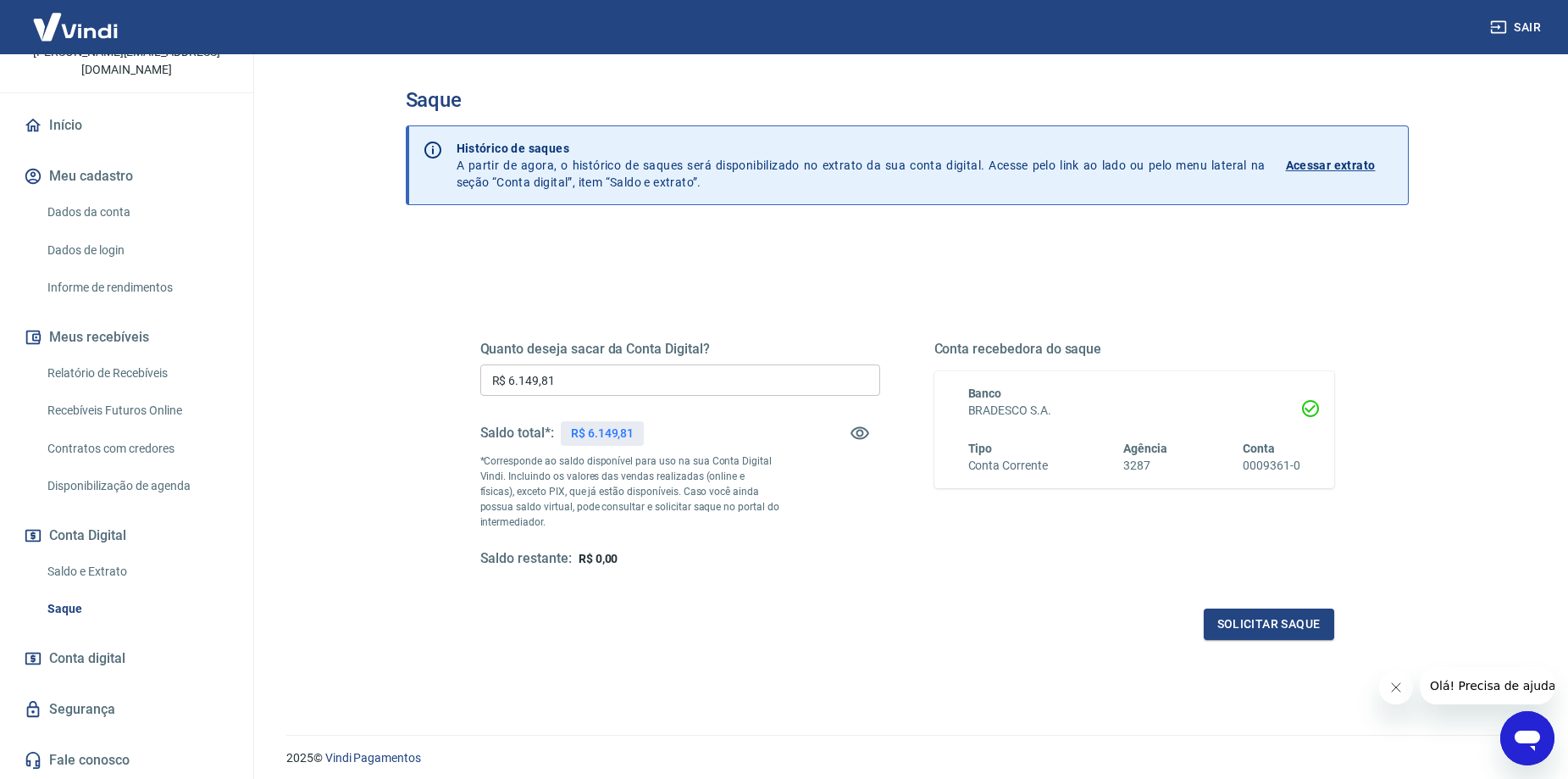
click at [1272, 643] on div "Quanto deseja sacar da Conta Digital? R$ 6.149,81 ​ Saldo total*: R$ 6.149,81 *…" at bounding box center [907, 463] width 894 height 394
click at [1271, 636] on button "Solicitar saque" at bounding box center [1269, 624] width 130 height 31
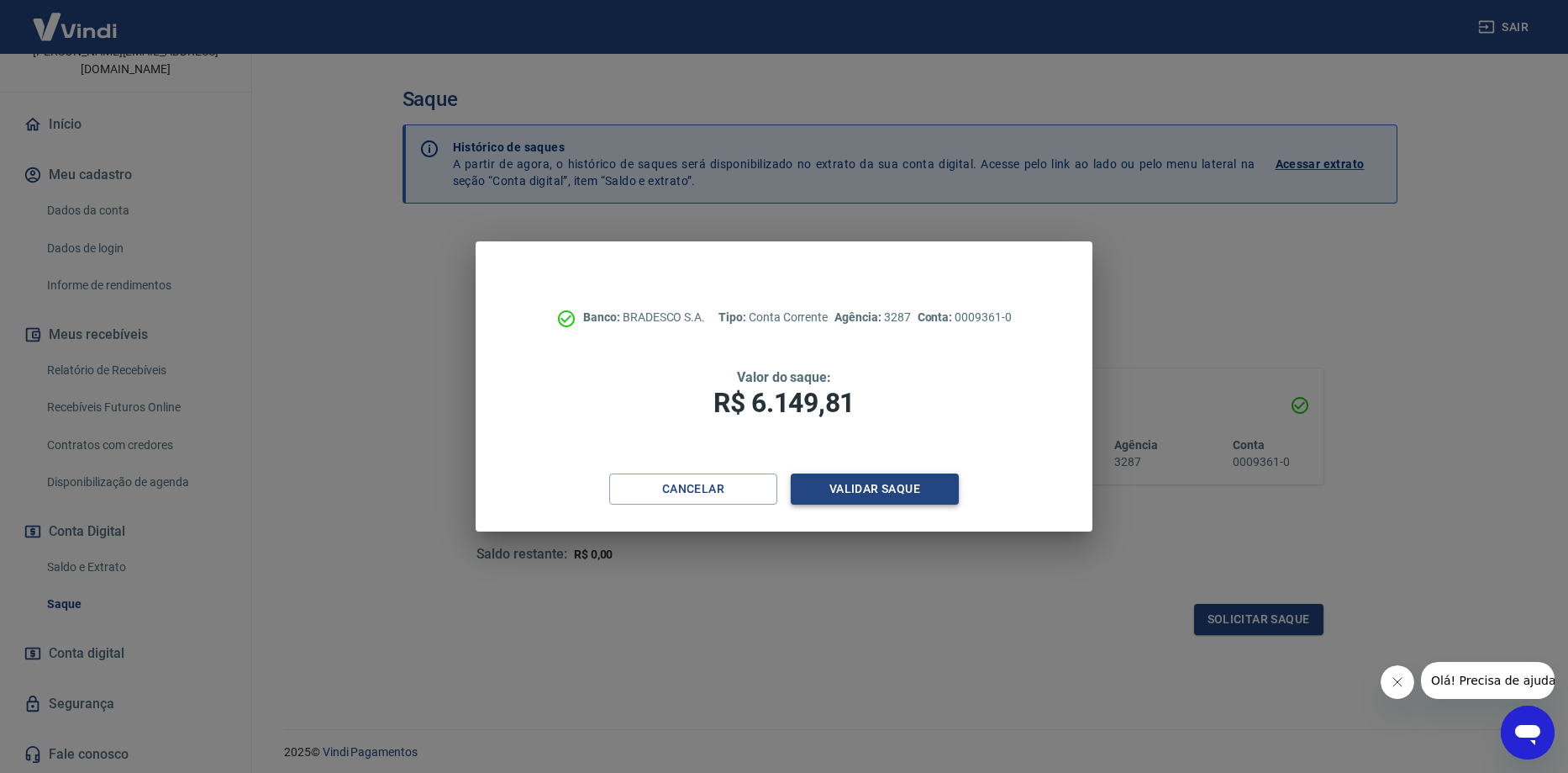
click at [902, 483] on button "Validar saque" at bounding box center [874, 489] width 168 height 31
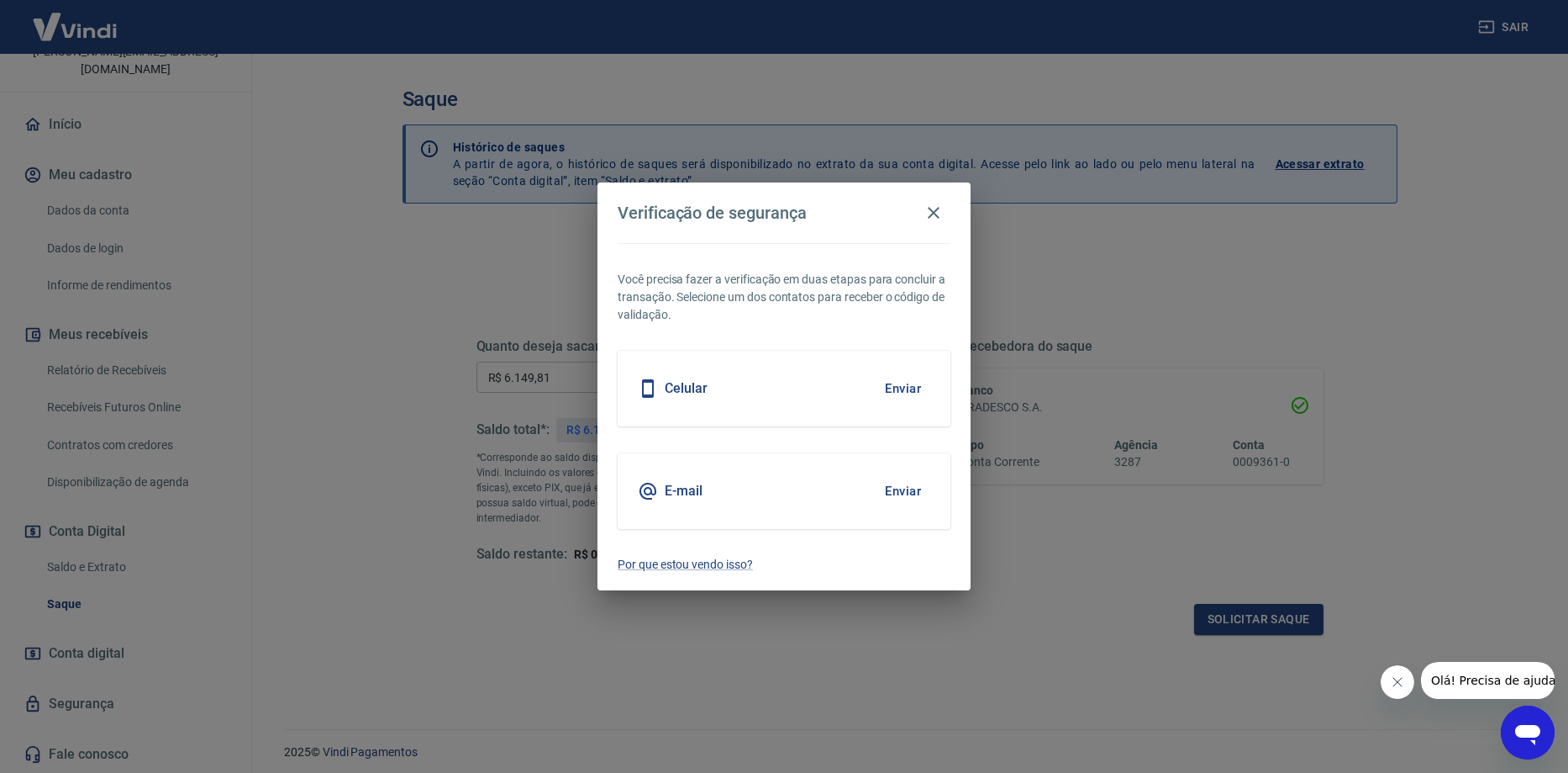
click at [922, 493] on button "Enviar" at bounding box center [904, 491] width 55 height 35
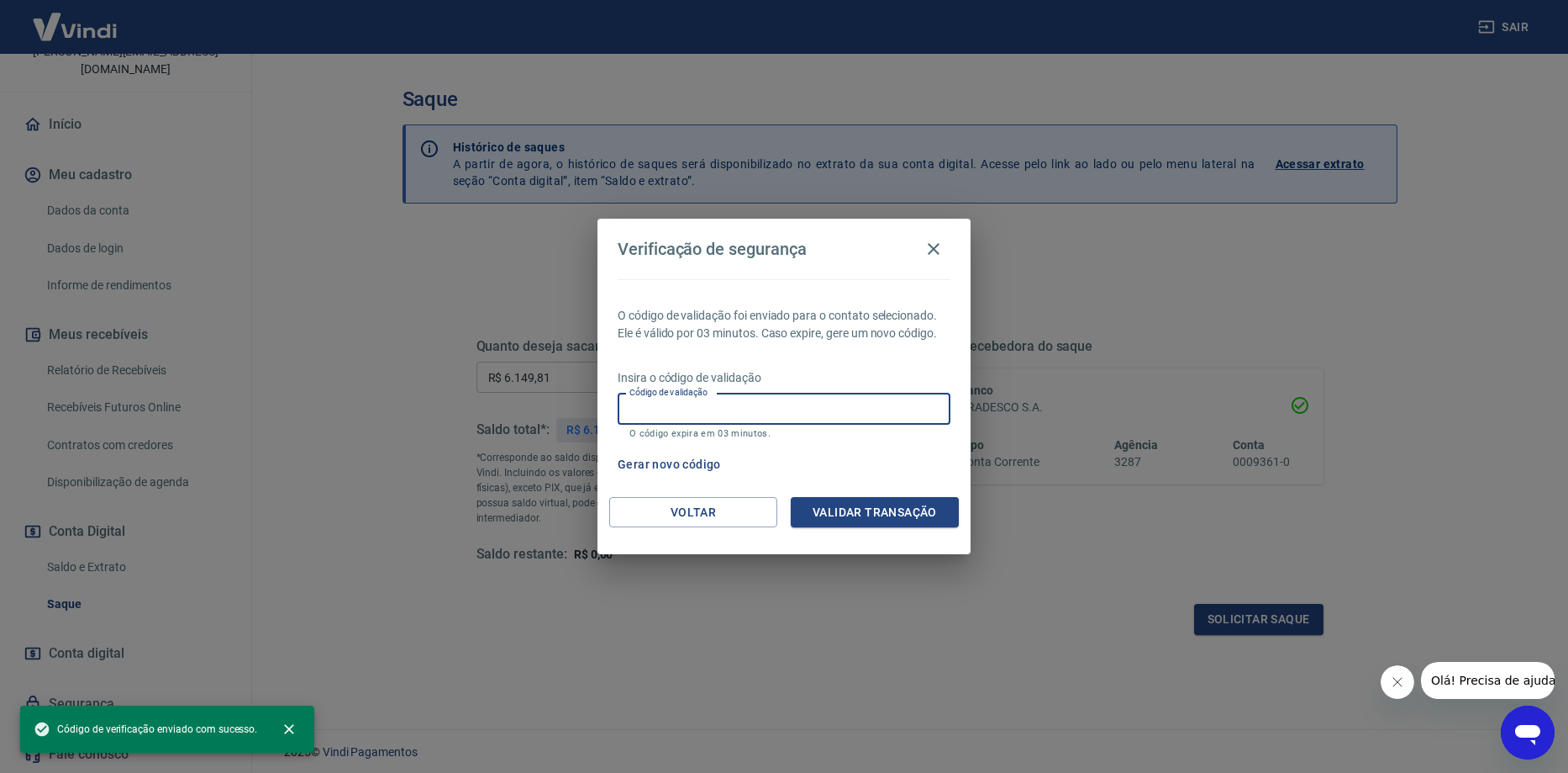
click at [776, 417] on input "Código de validação" at bounding box center [784, 409] width 333 height 31
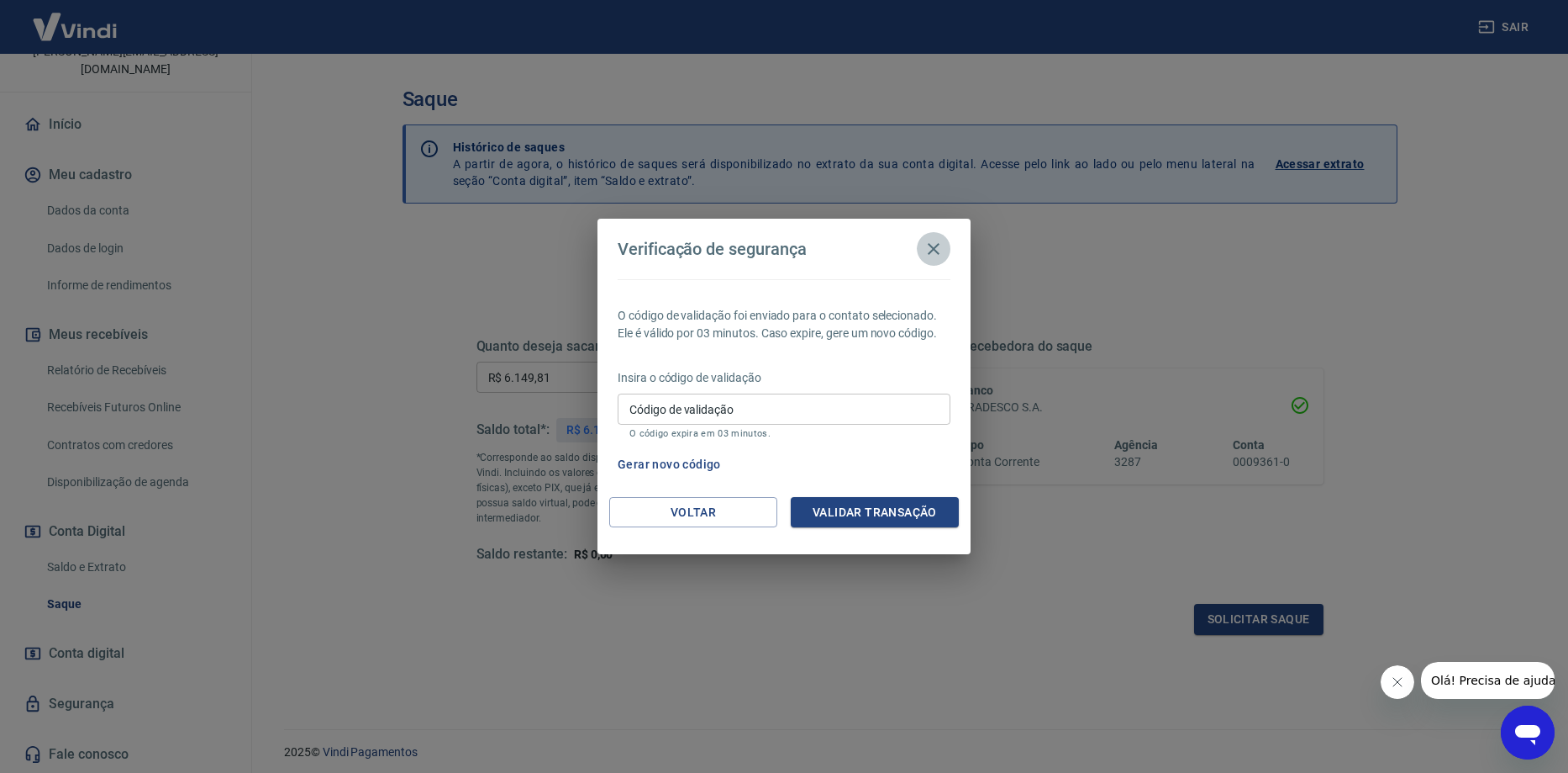
click at [946, 248] on button "button" at bounding box center [934, 248] width 34 height 34
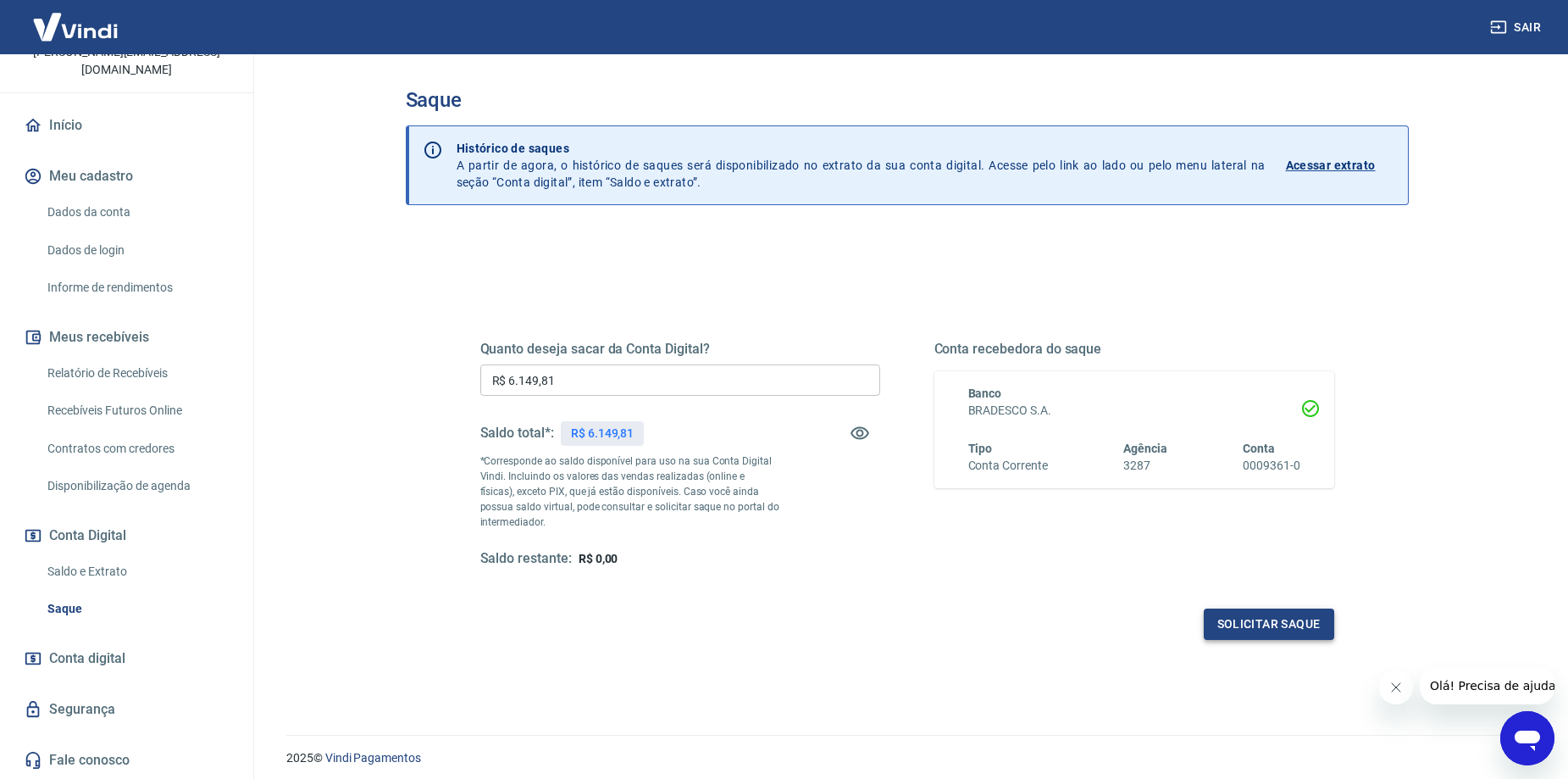
click at [1263, 614] on button "Solicitar saque" at bounding box center [1269, 624] width 130 height 31
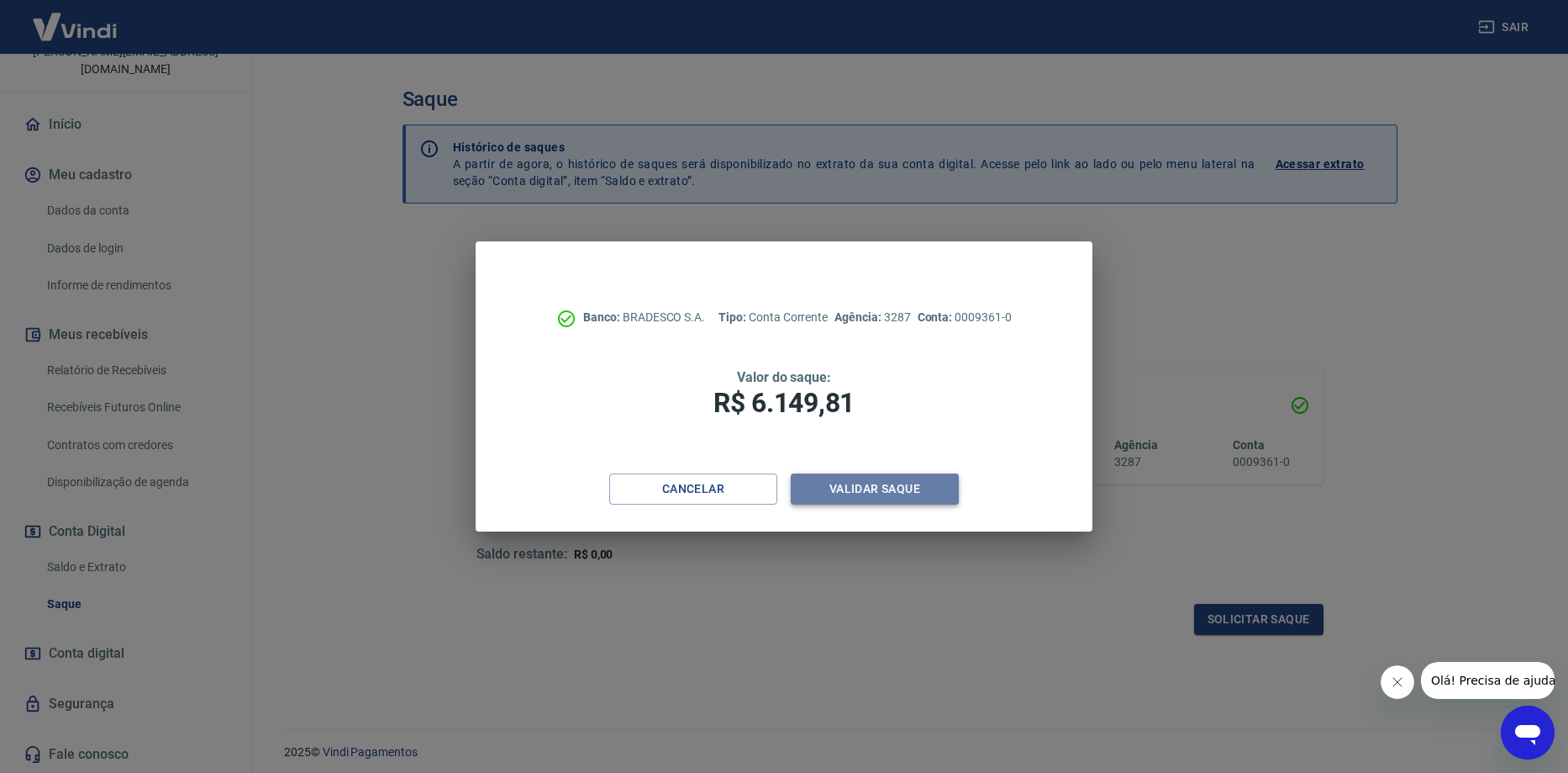
click at [850, 496] on button "Validar saque" at bounding box center [874, 489] width 168 height 31
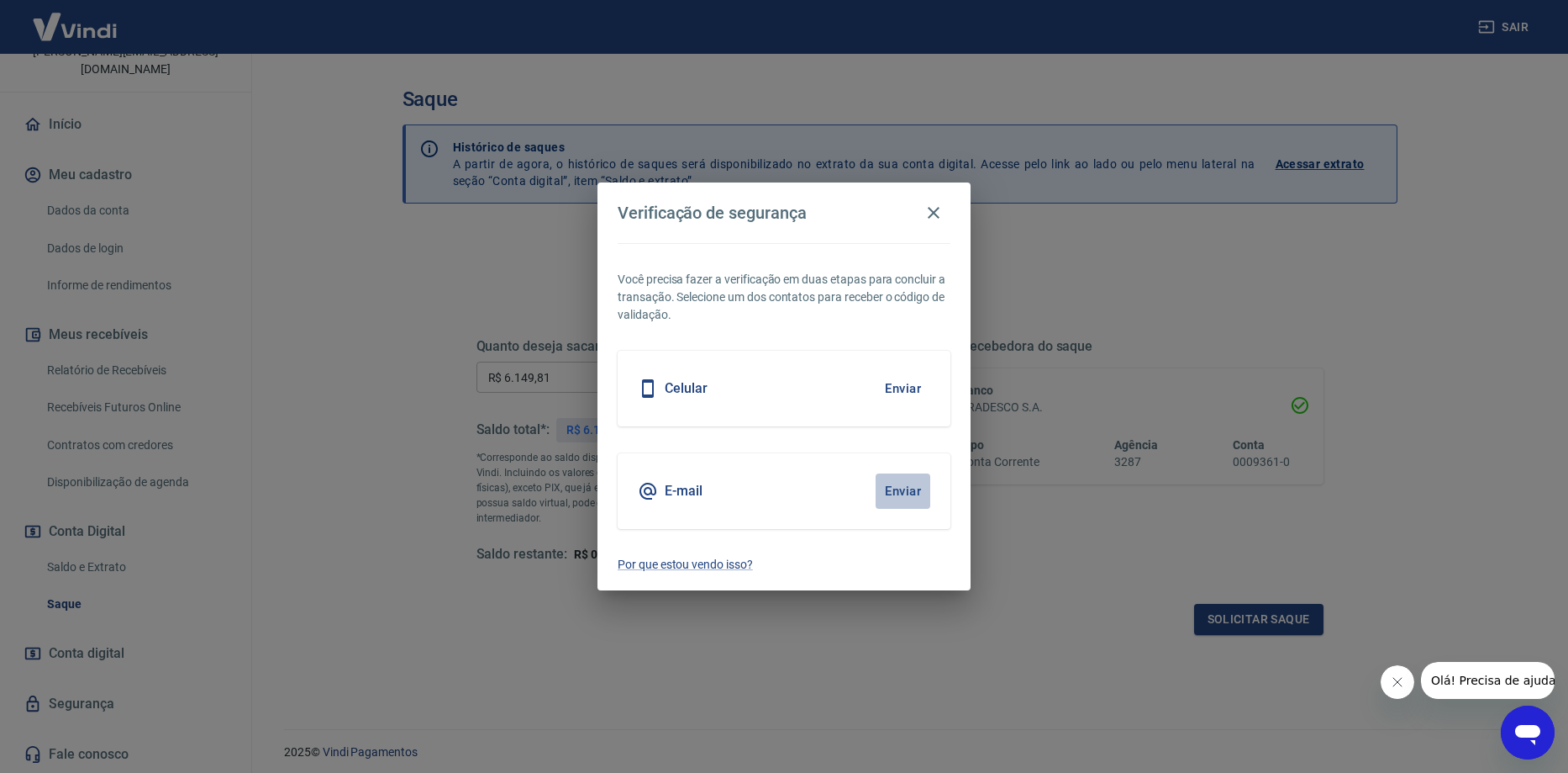
click at [918, 491] on button "Enviar" at bounding box center [904, 491] width 55 height 35
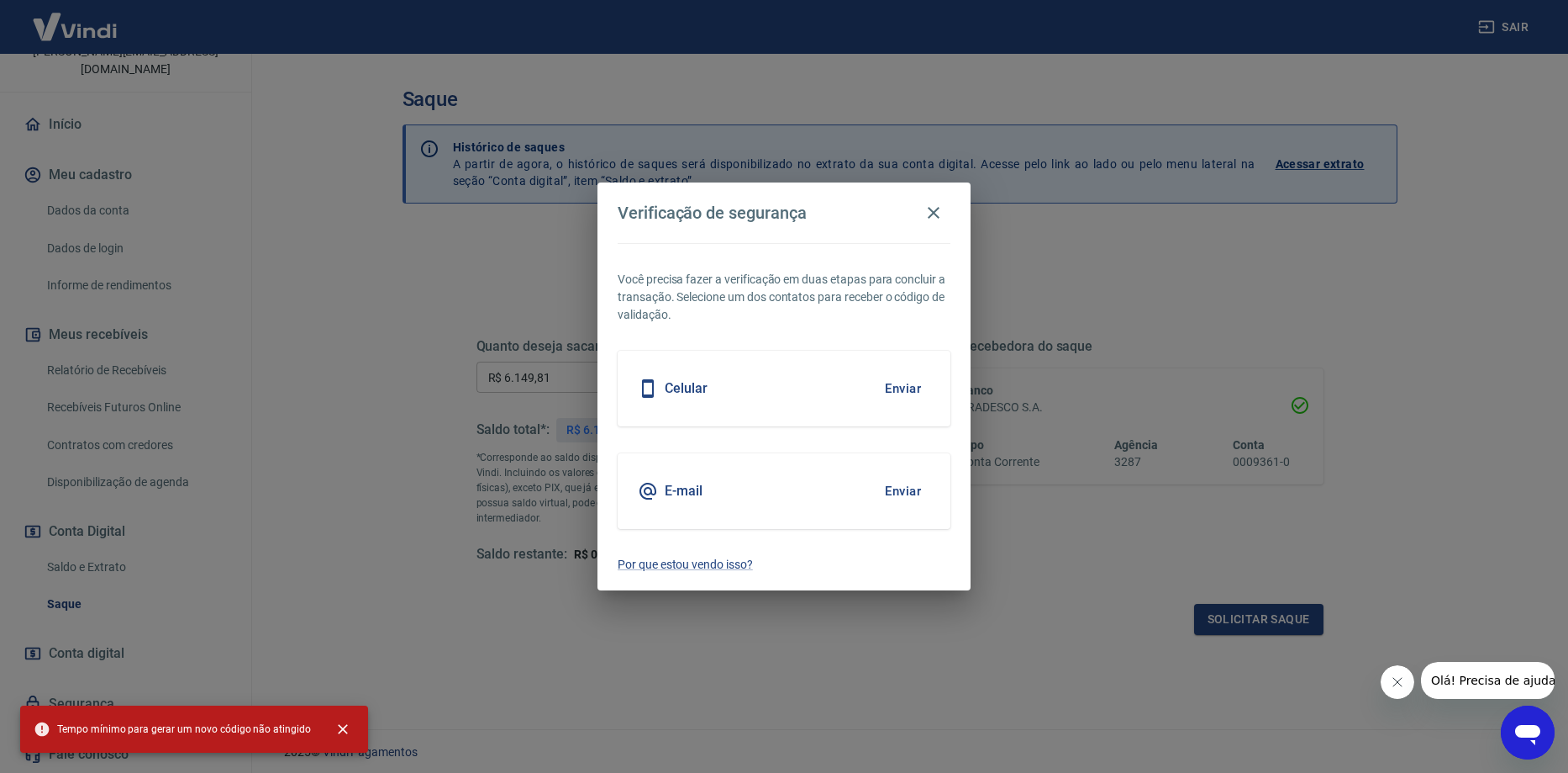
click at [900, 391] on button "Enviar" at bounding box center [904, 388] width 55 height 35
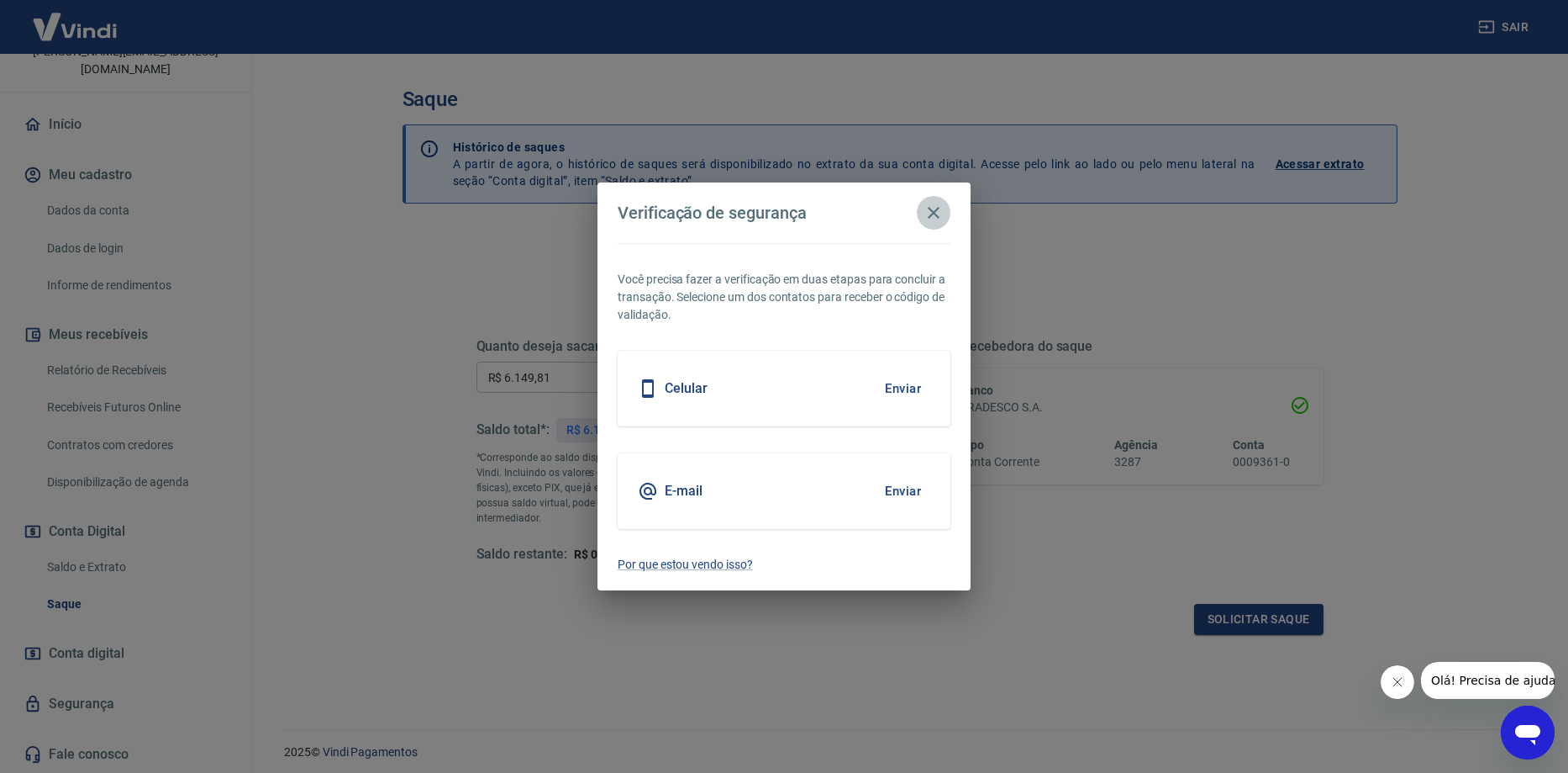
click at [931, 212] on icon "button" at bounding box center [934, 213] width 20 height 20
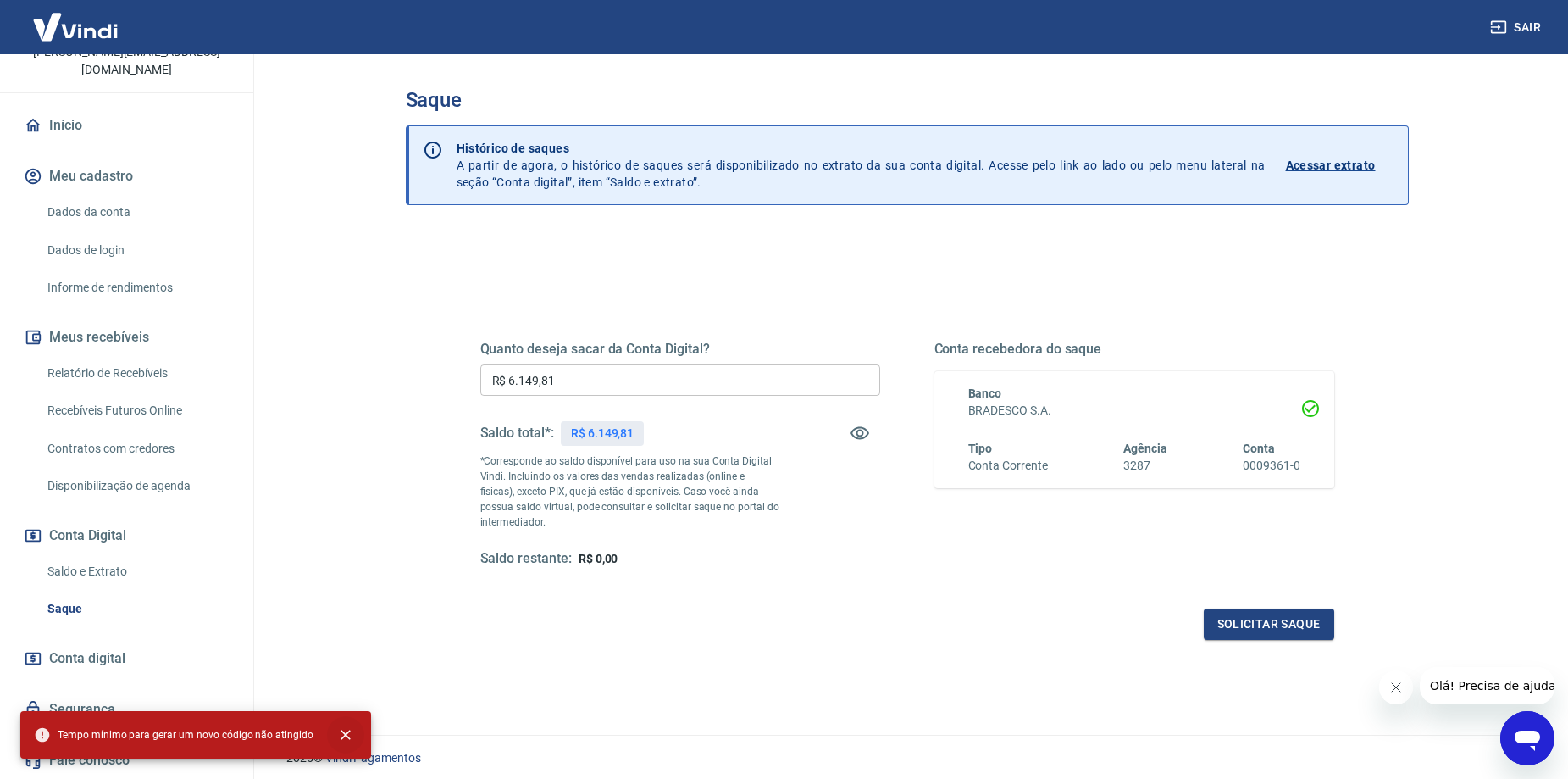
click at [345, 731] on icon "close" at bounding box center [345, 734] width 16 height 16
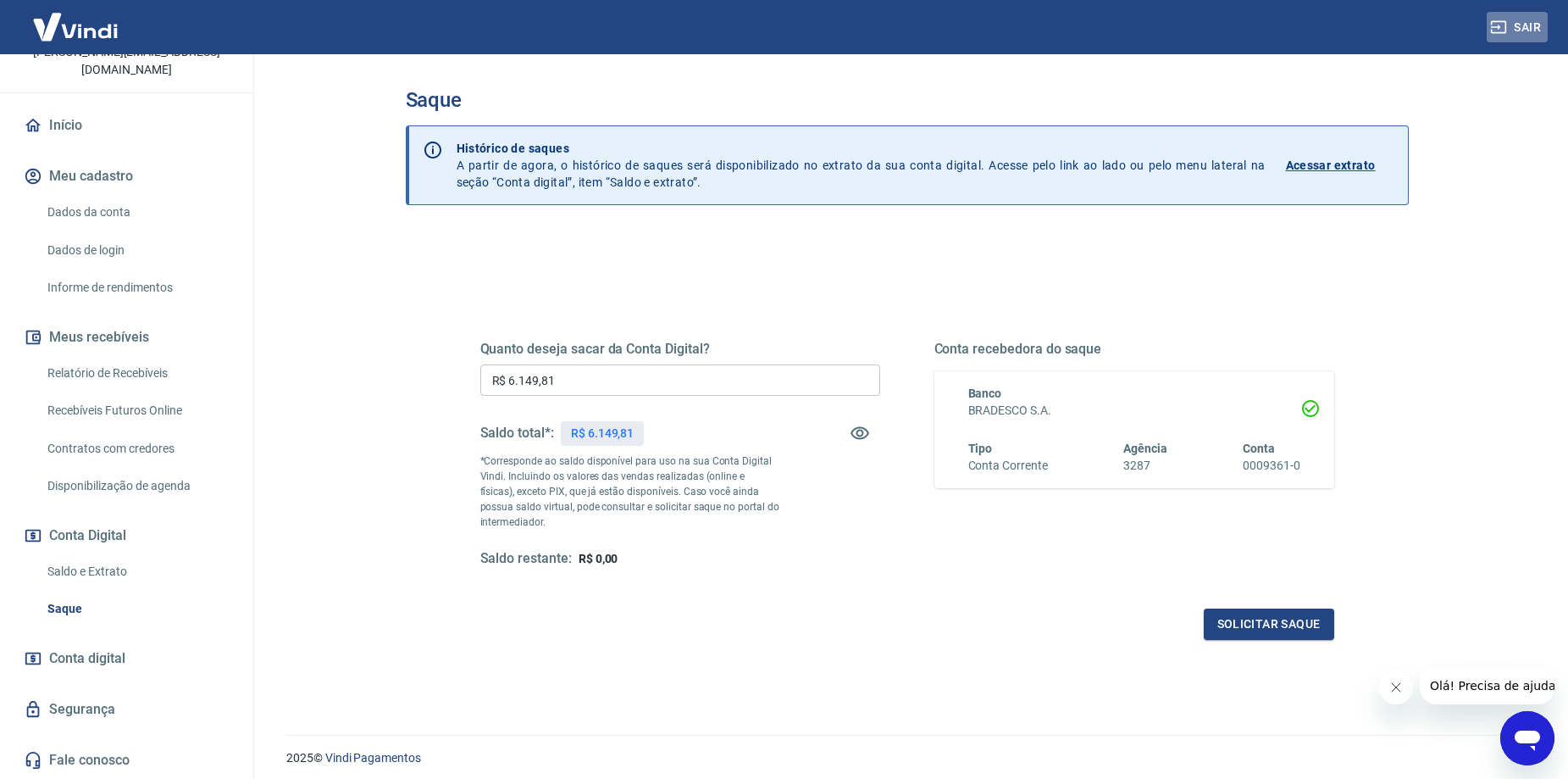
click at [1524, 25] on button "Sair" at bounding box center [1517, 27] width 61 height 31
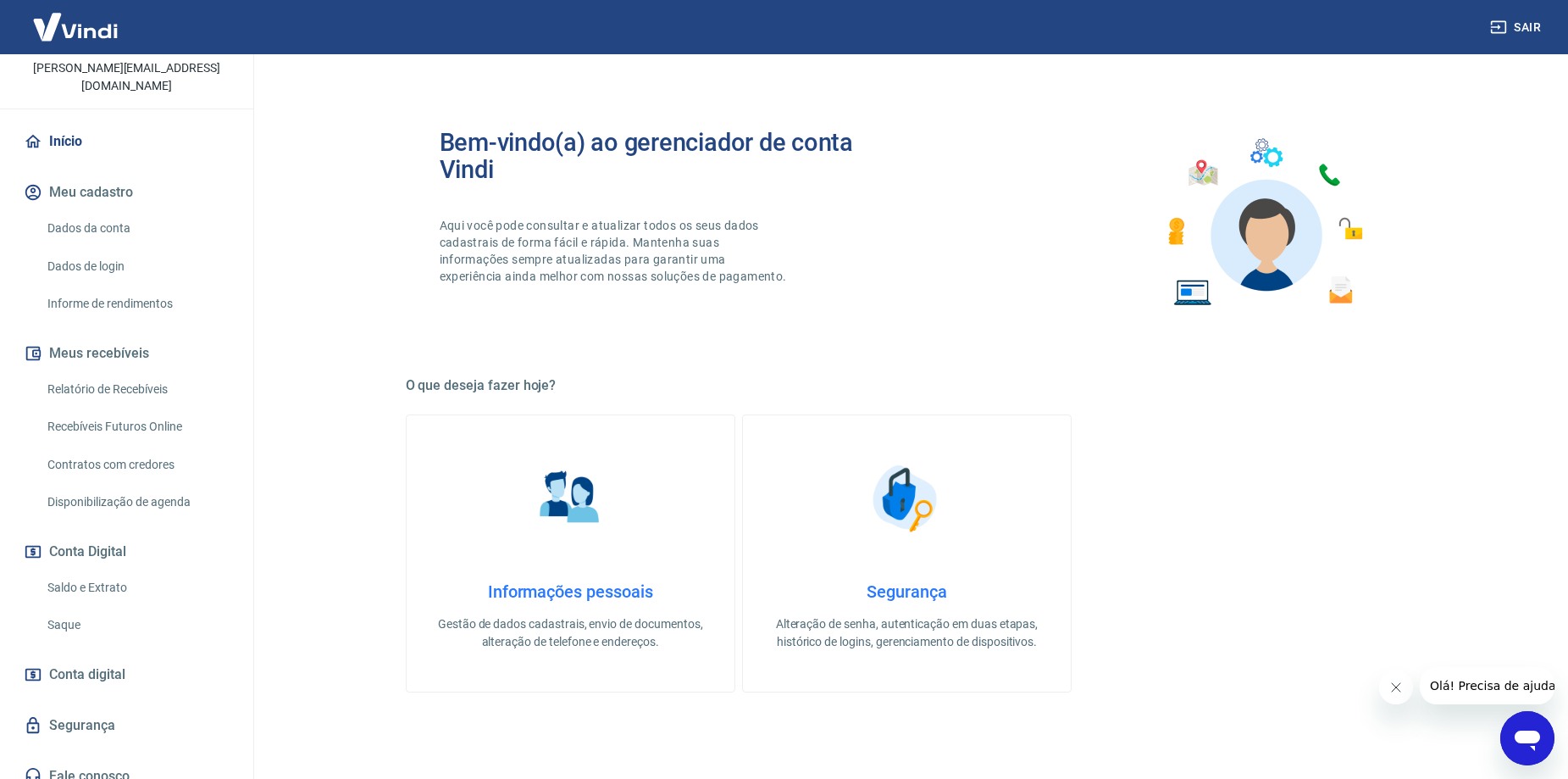
scroll to position [124, 0]
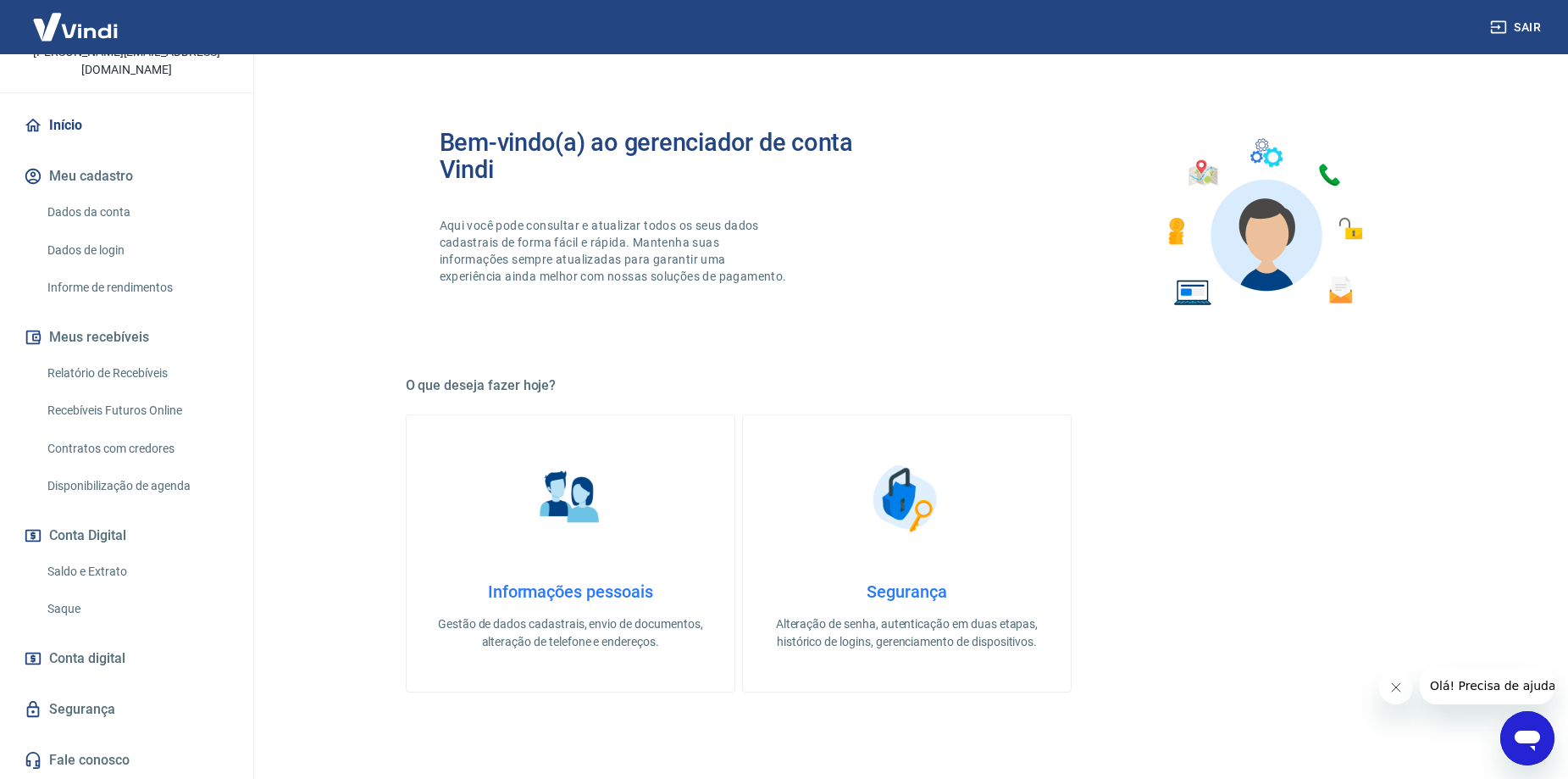
click at [50, 614] on link "Saque" at bounding box center [136, 609] width 192 height 35
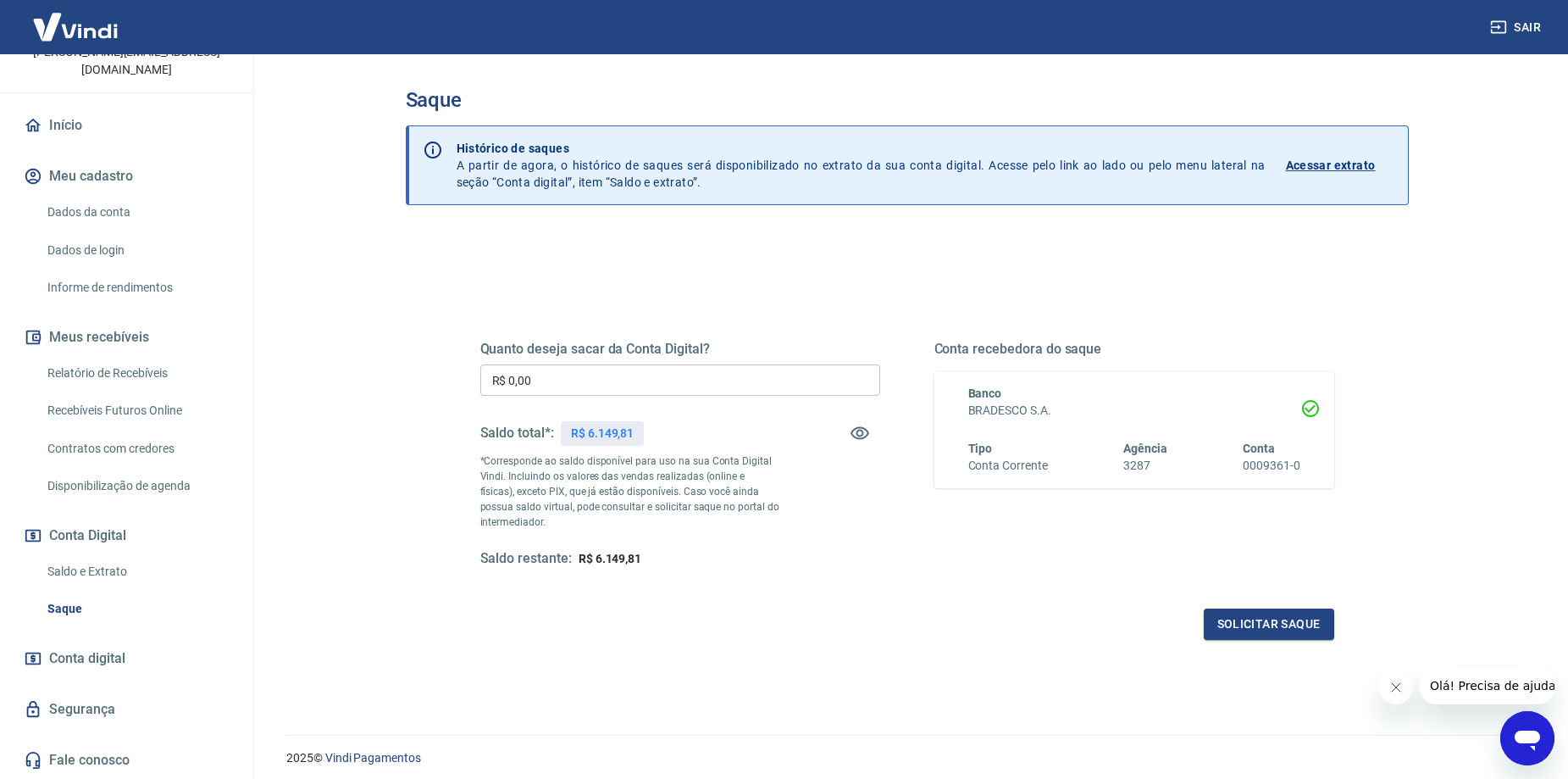
click at [722, 391] on input "R$ 0,00" at bounding box center [680, 380] width 399 height 31
type input "R$ 6.149,81"
click at [1269, 621] on button "Solicitar saque" at bounding box center [1269, 624] width 130 height 31
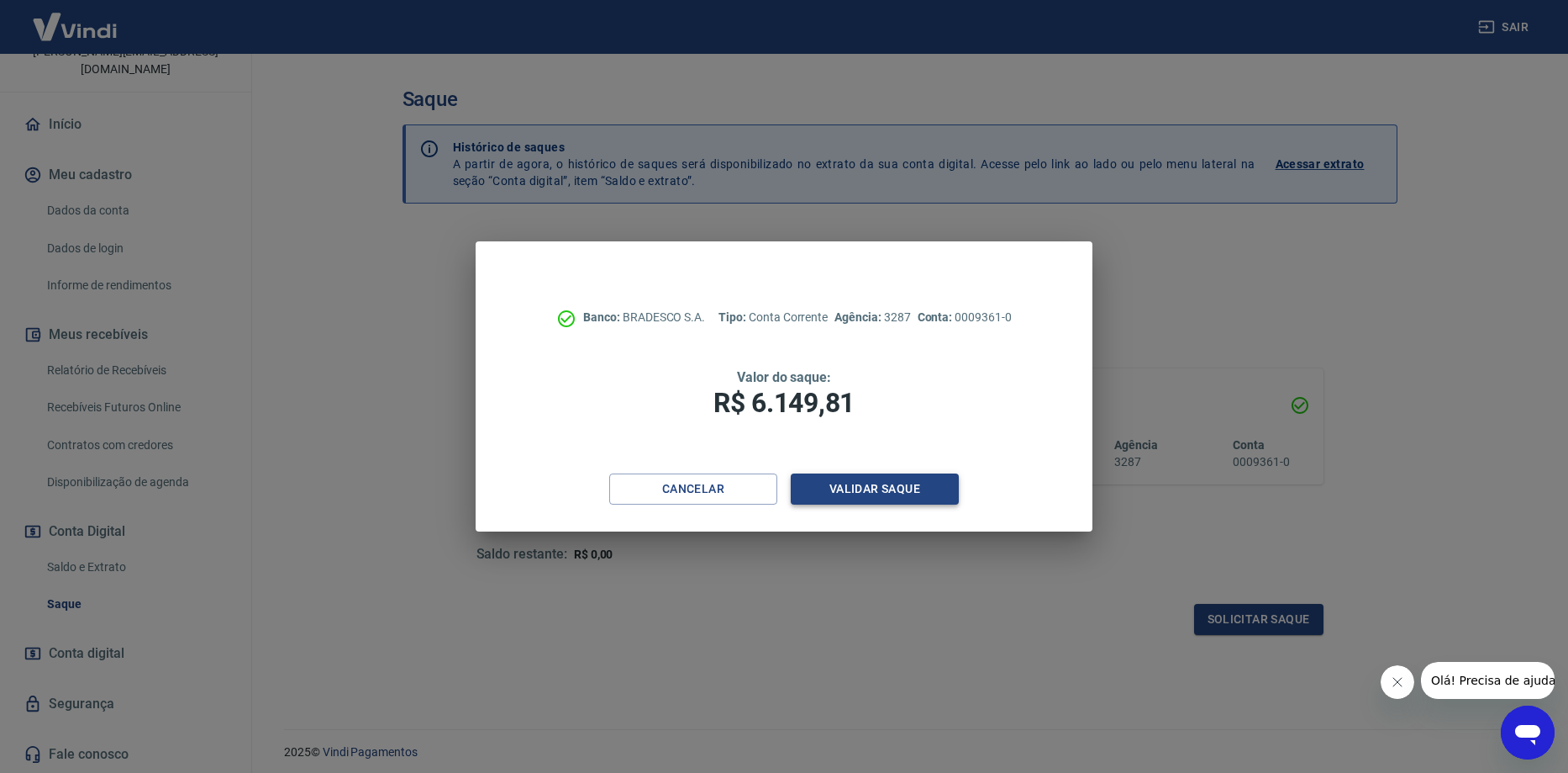
click at [908, 498] on button "Validar saque" at bounding box center [874, 489] width 168 height 31
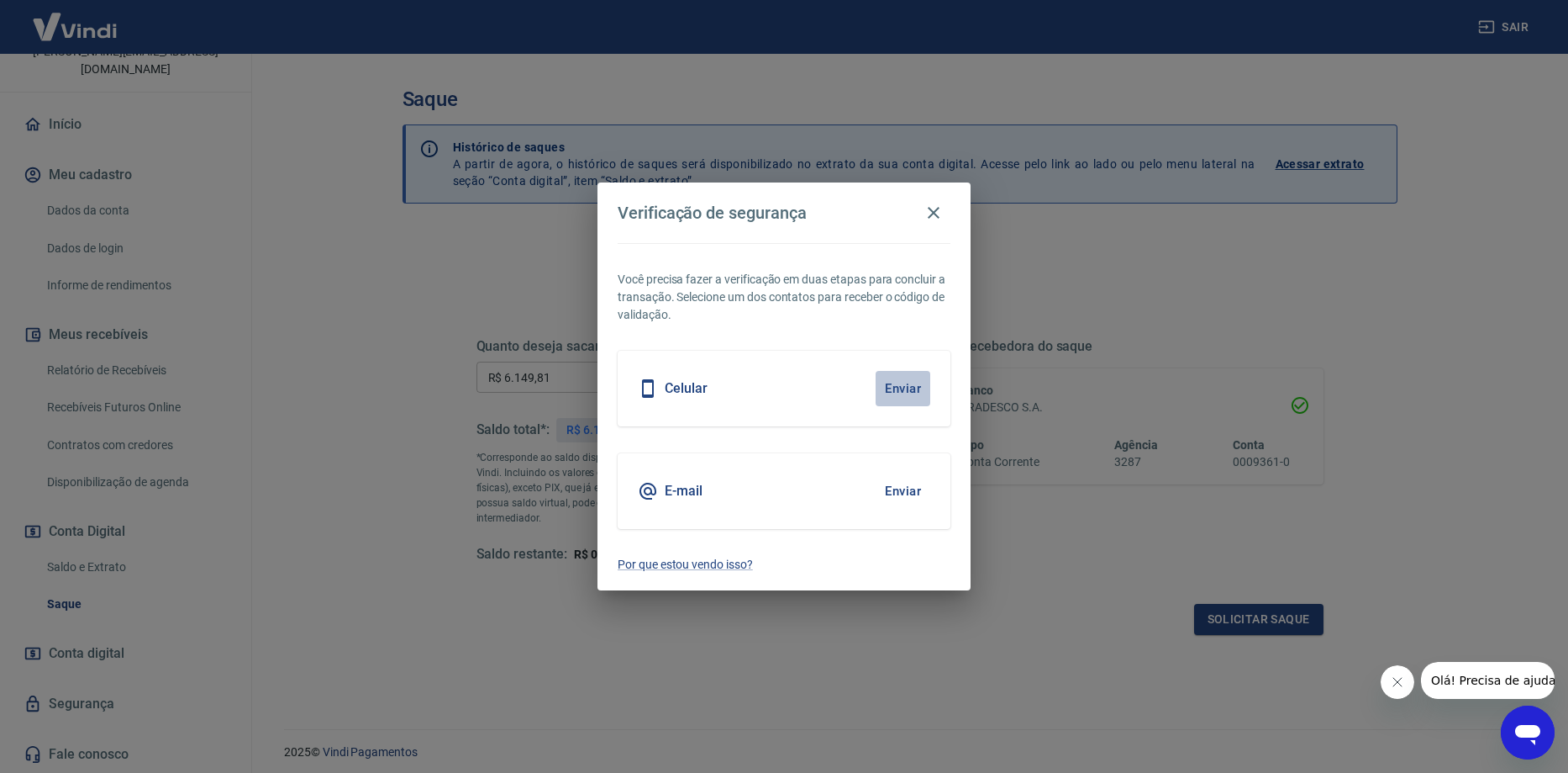
click at [904, 392] on button "Enviar" at bounding box center [904, 388] width 55 height 35
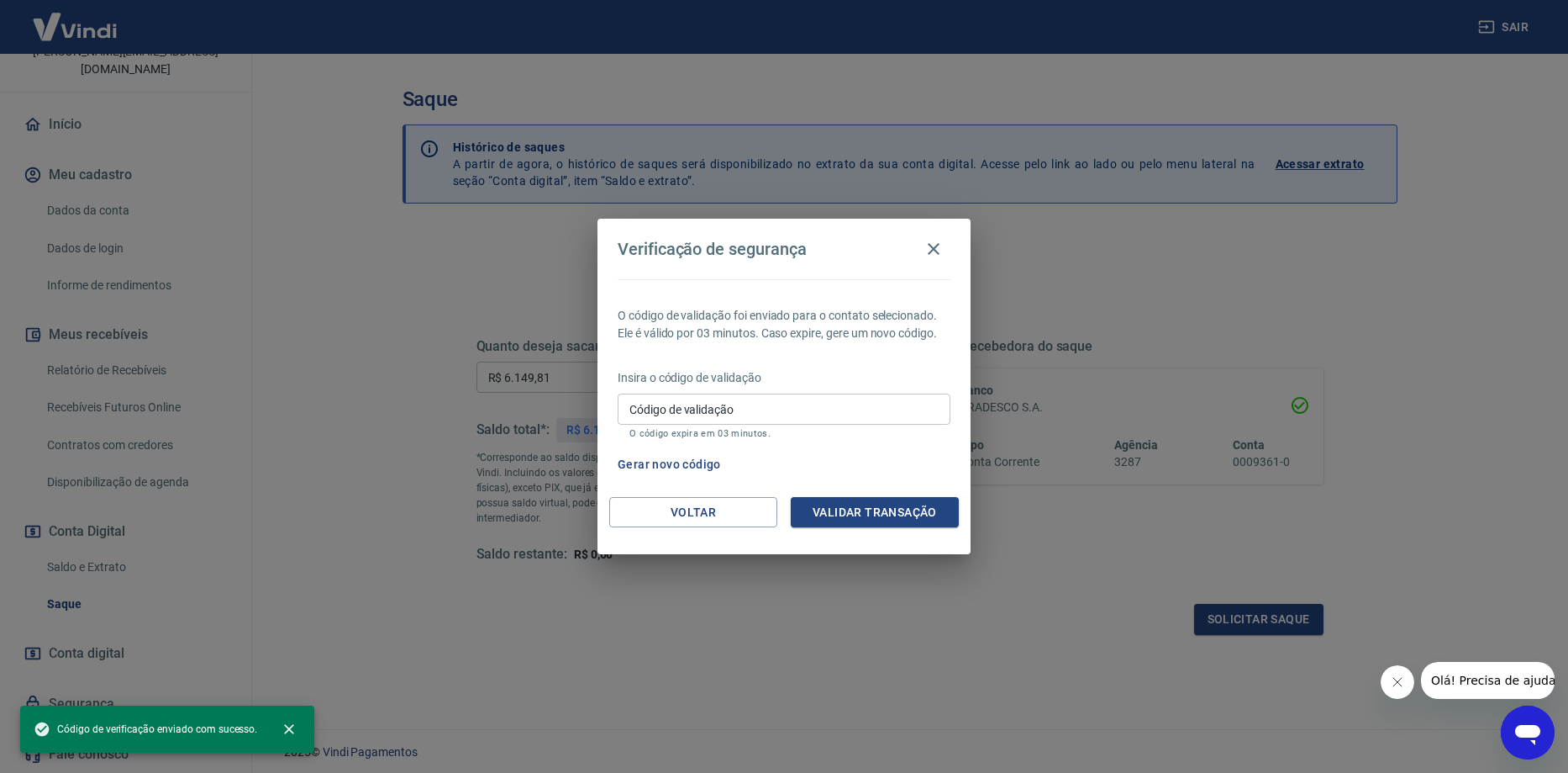
click at [720, 423] on input "Código de validação" at bounding box center [784, 409] width 333 height 31
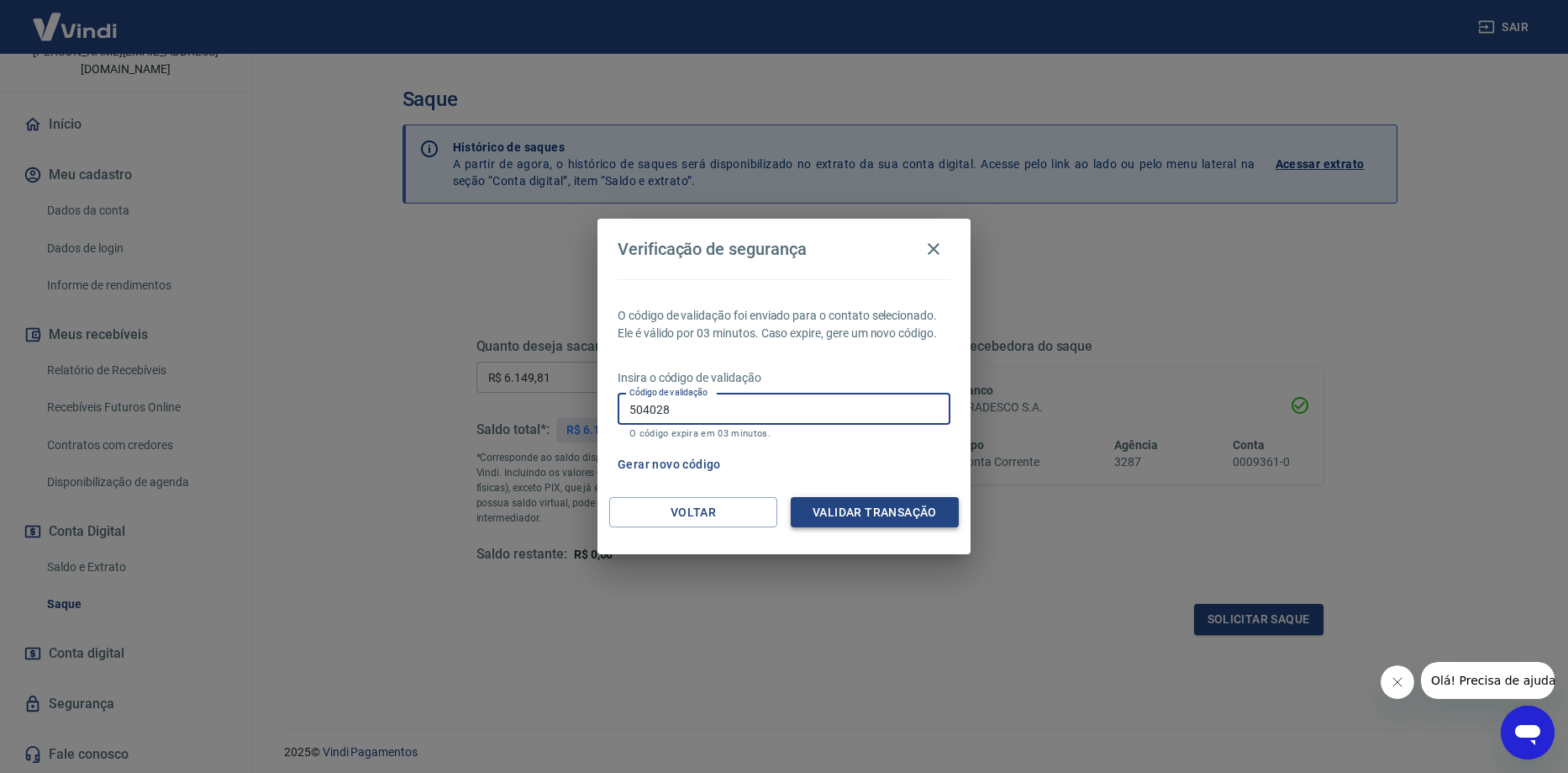
type input "504028"
click at [860, 519] on button "Validar transação" at bounding box center [874, 513] width 168 height 31
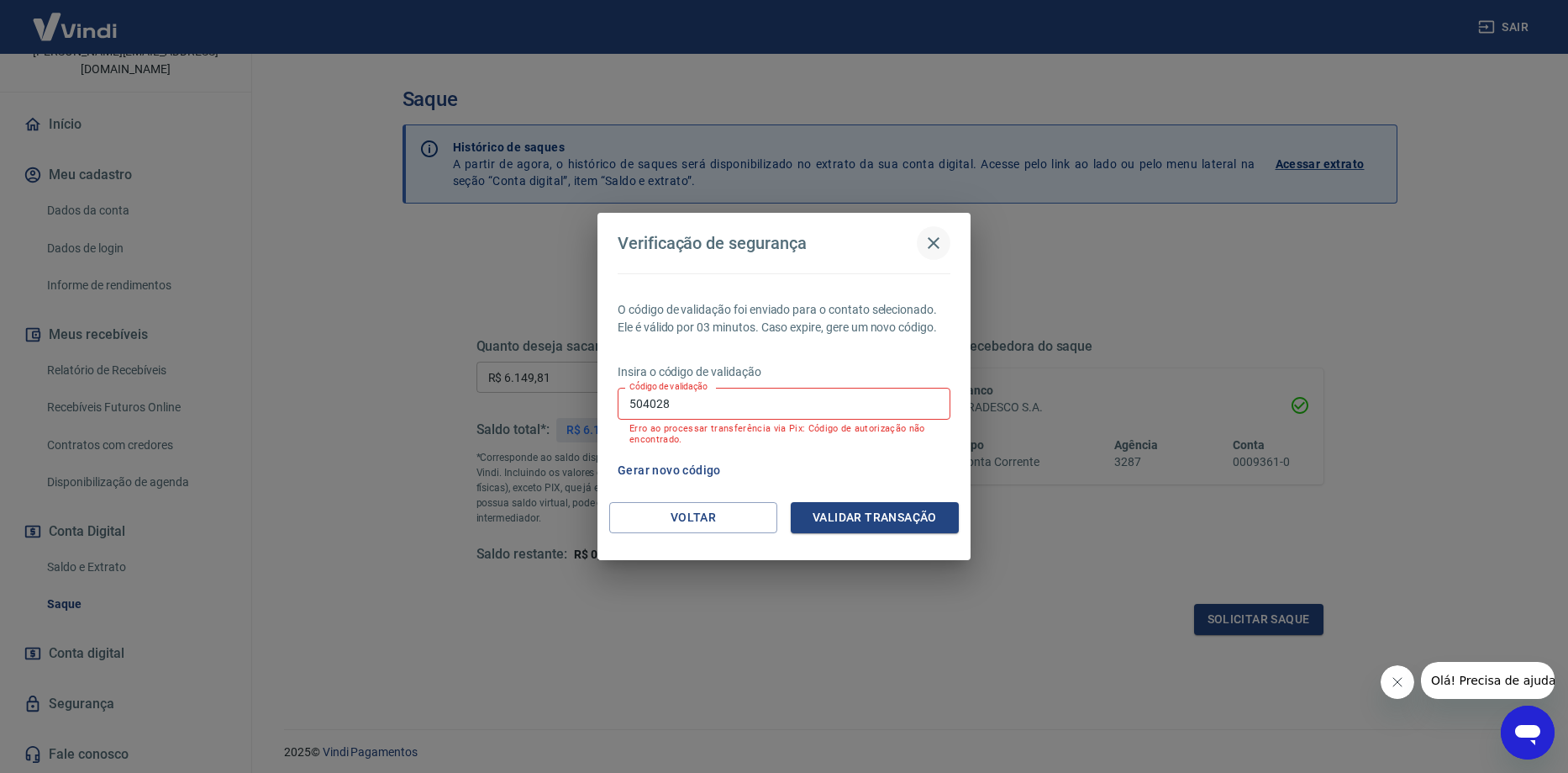
click at [935, 242] on icon "button" at bounding box center [934, 243] width 12 height 12
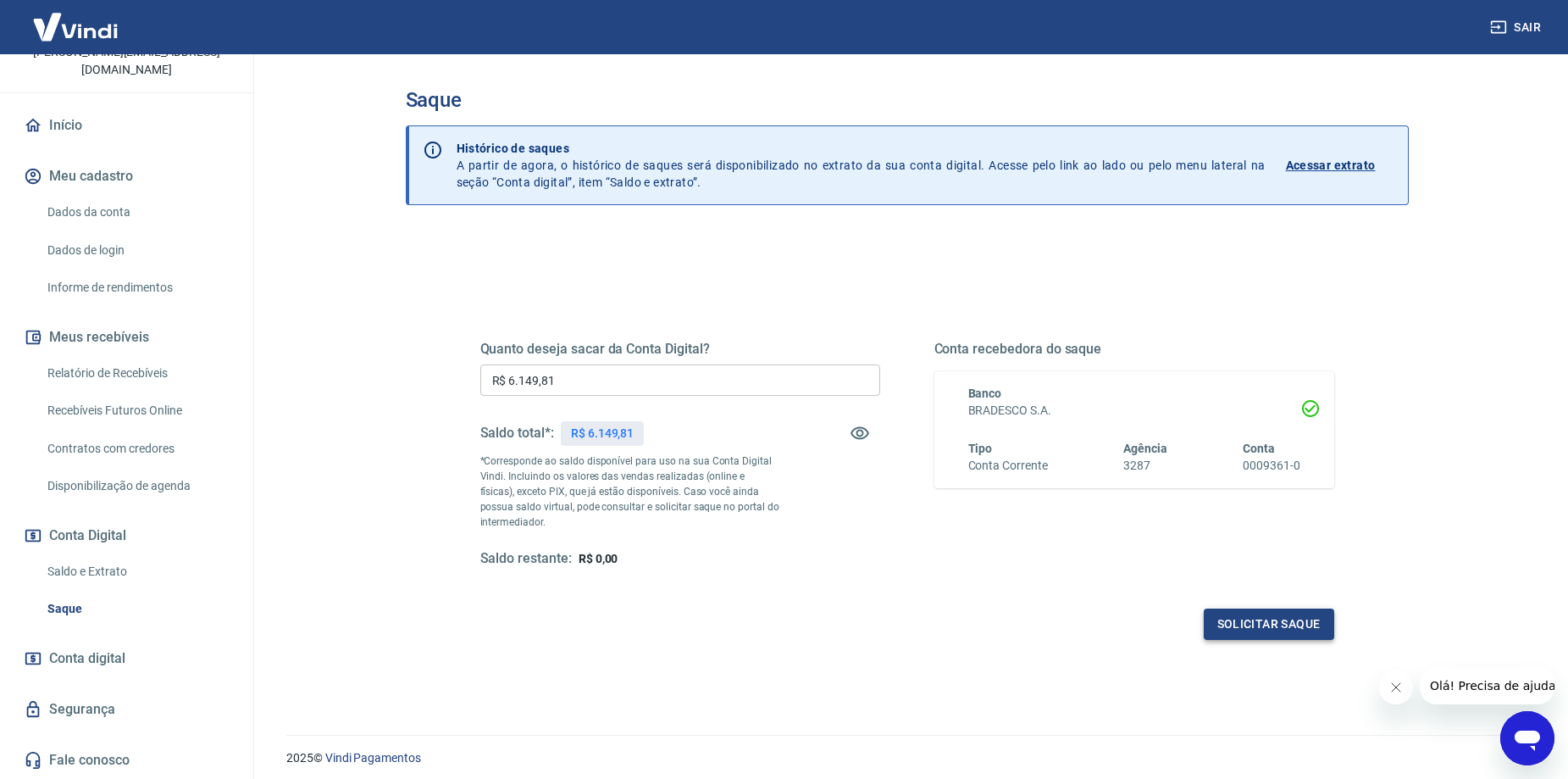
click at [1220, 615] on button "Solicitar saque" at bounding box center [1269, 624] width 130 height 31
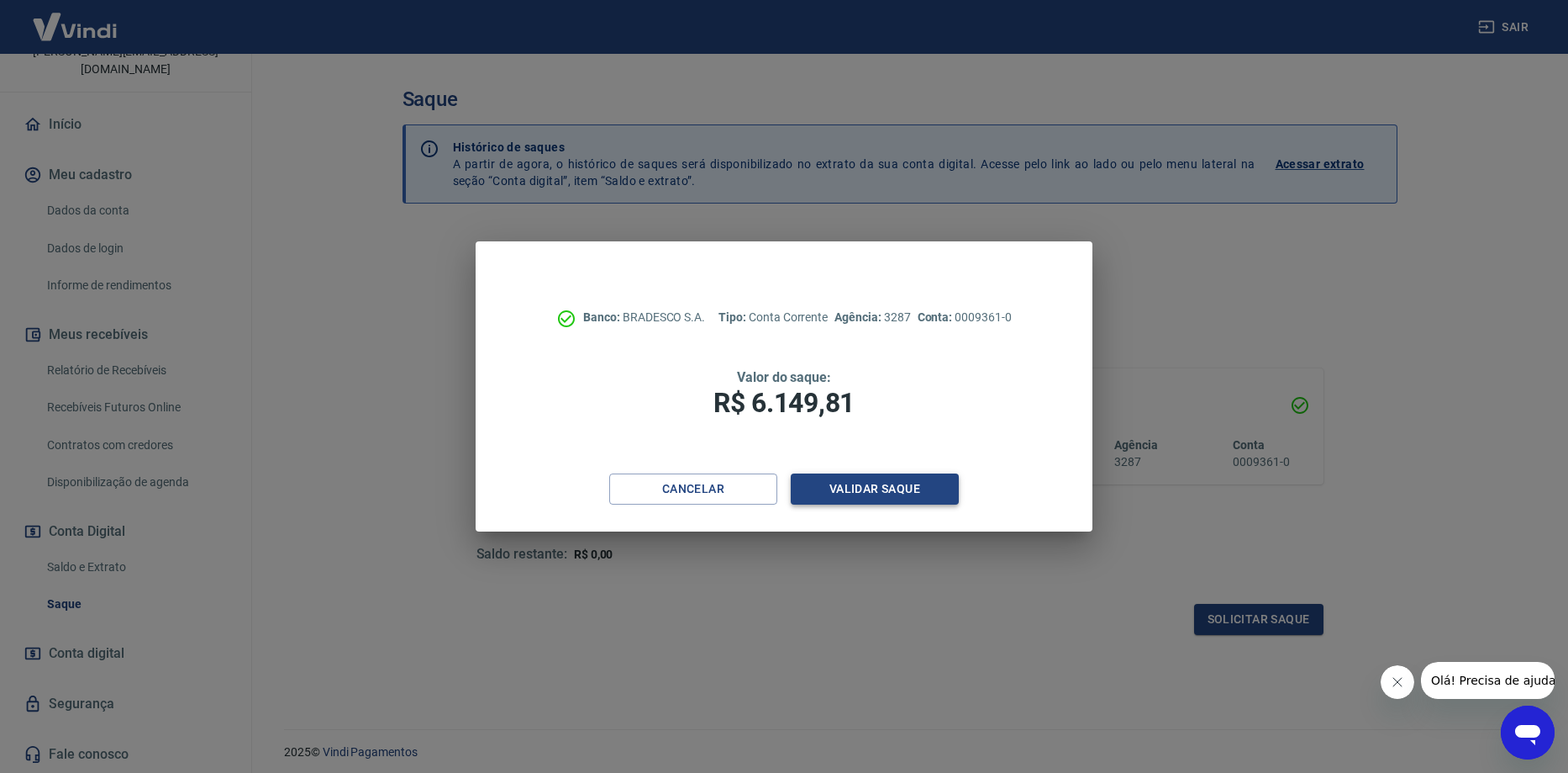
click at [904, 483] on button "Validar saque" at bounding box center [874, 489] width 168 height 31
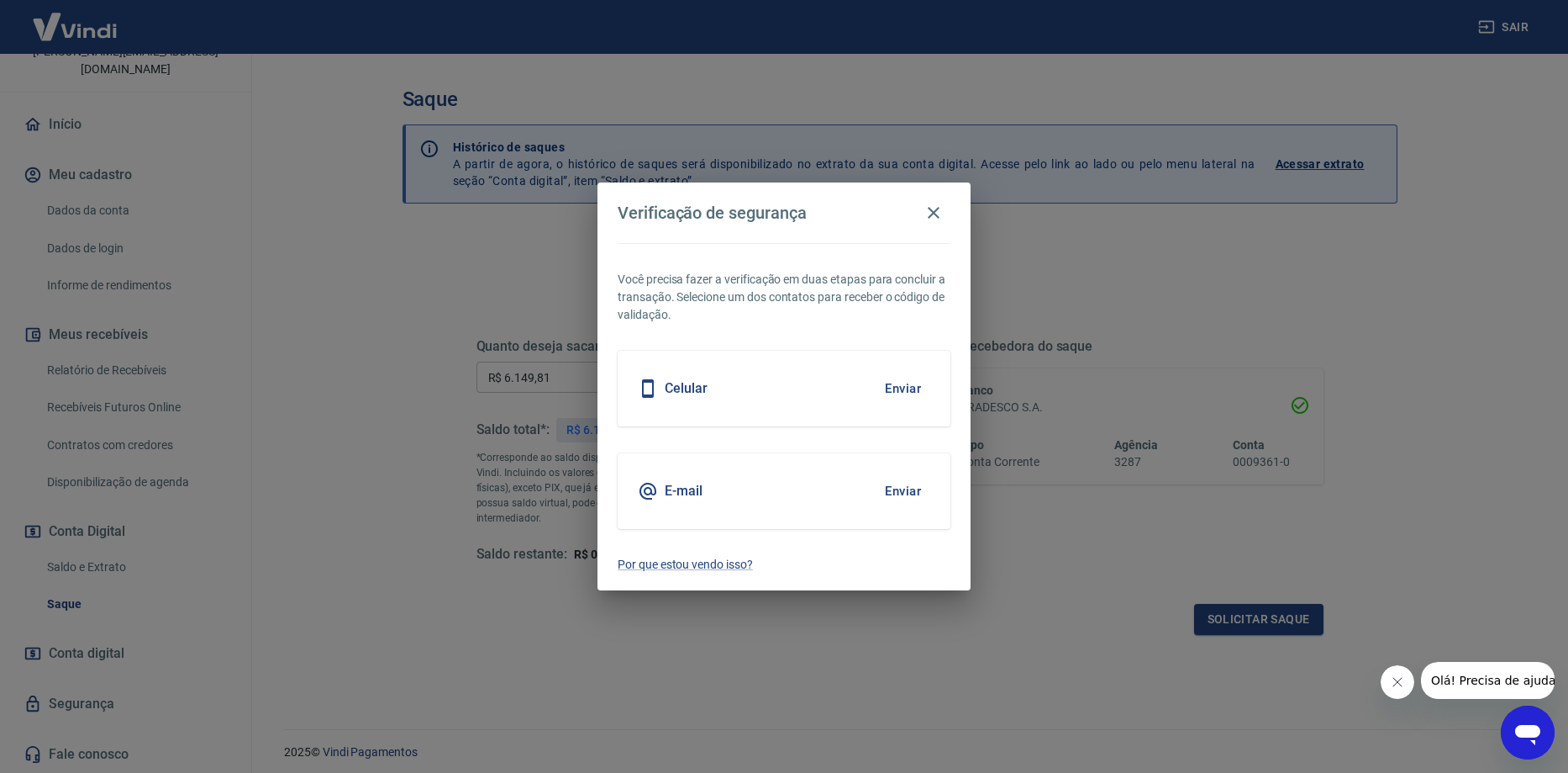
click at [897, 477] on button "Enviar" at bounding box center [904, 491] width 55 height 35
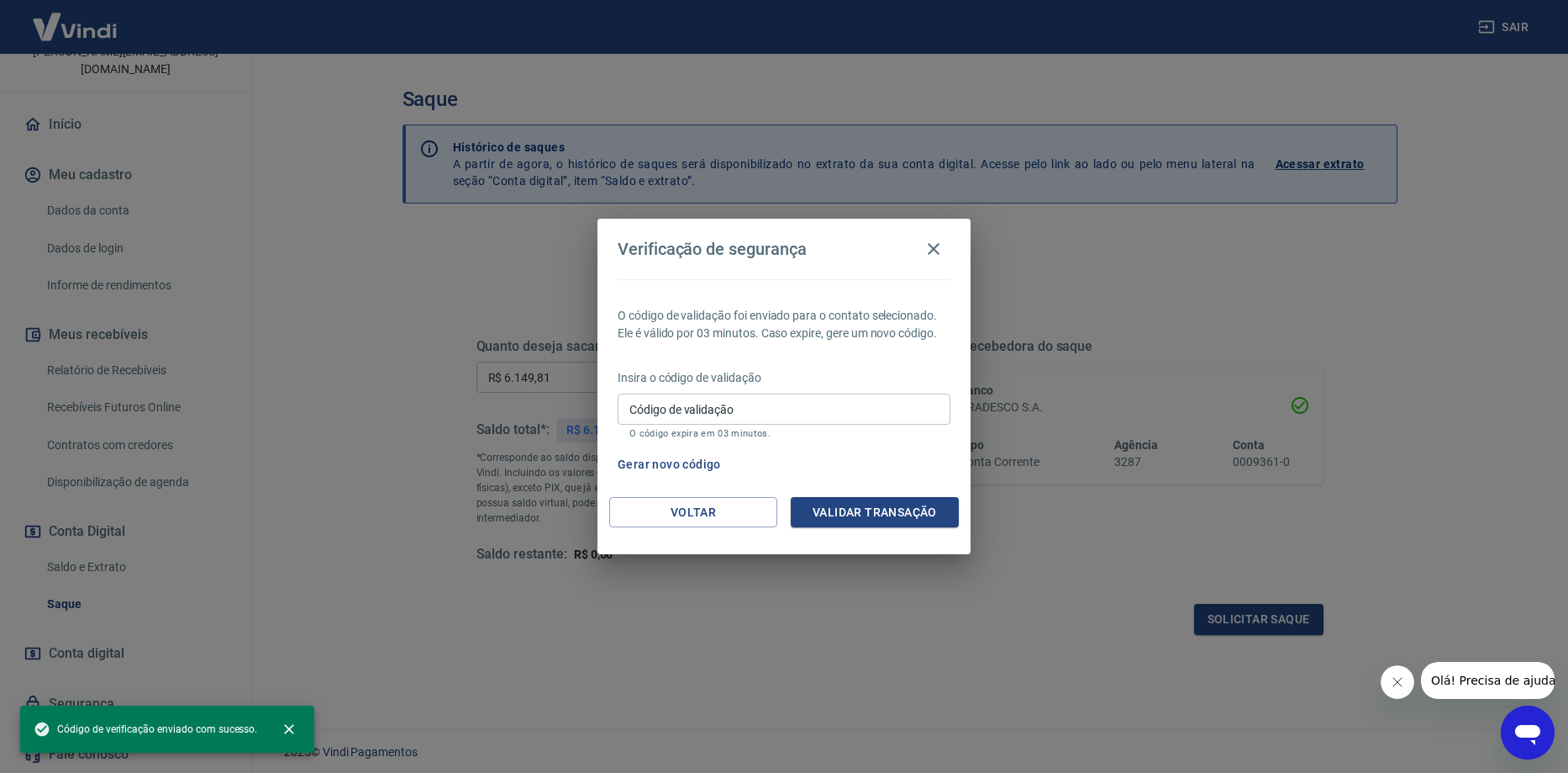
click at [769, 420] on input "Código de validação" at bounding box center [784, 409] width 333 height 31
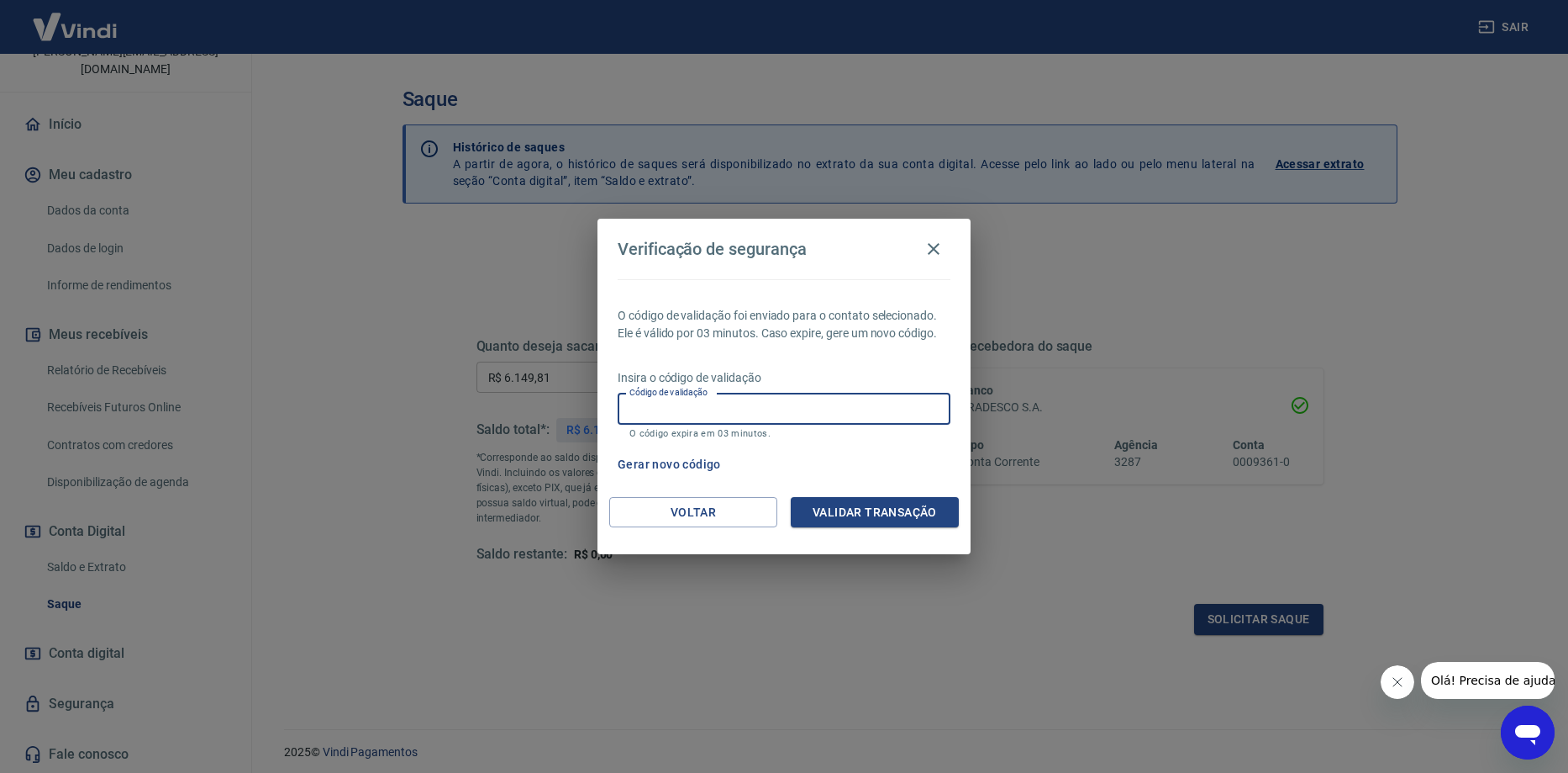
click at [639, 407] on input "Código de validação" at bounding box center [784, 409] width 333 height 31
type input "286955"
click at [848, 504] on button "Validar transação" at bounding box center [874, 513] width 168 height 31
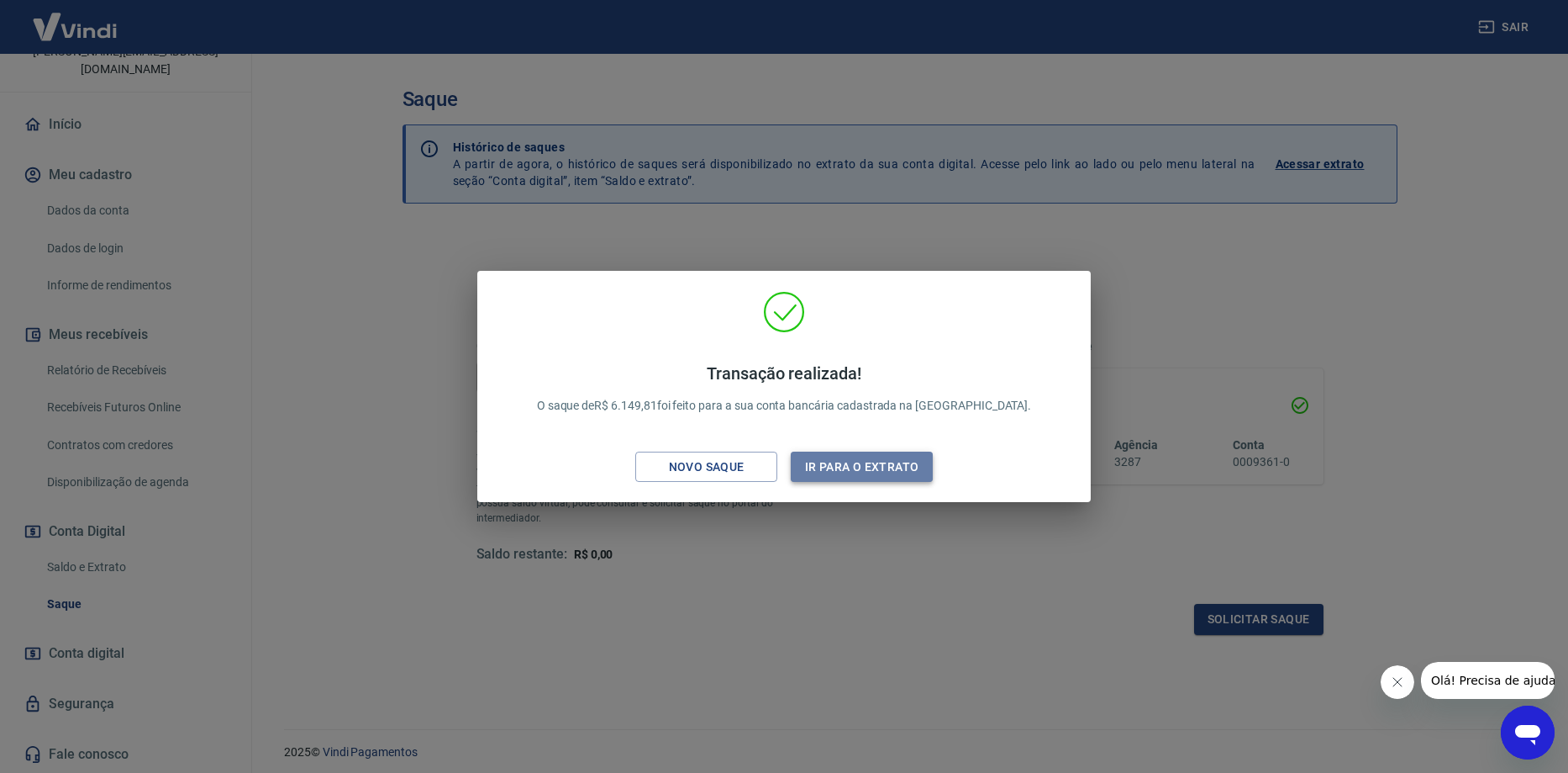
click at [817, 474] on button "Ir para o extrato" at bounding box center [862, 467] width 142 height 31
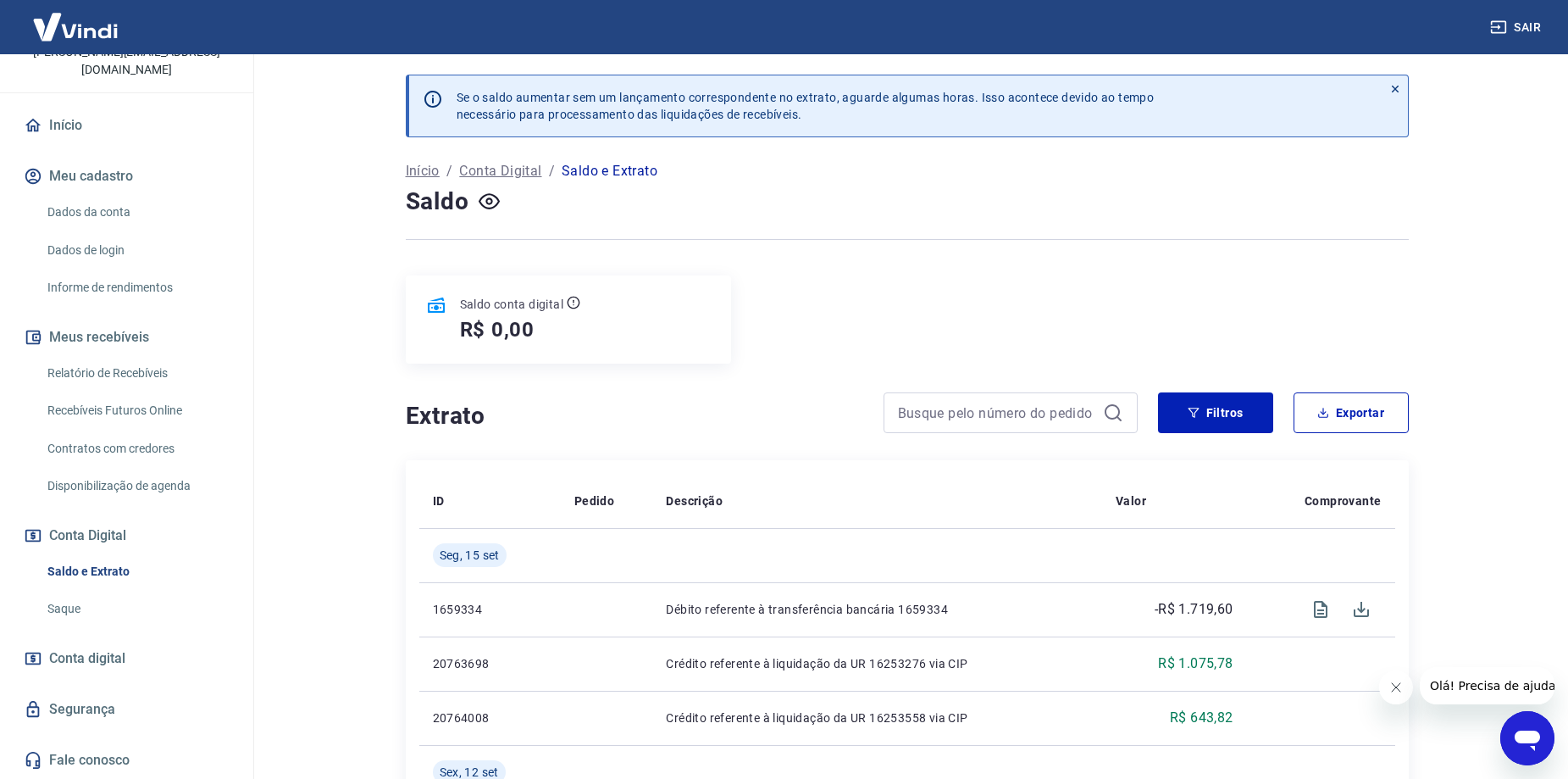
click at [126, 380] on link "Relatório de Recebíveis" at bounding box center [136, 373] width 192 height 35
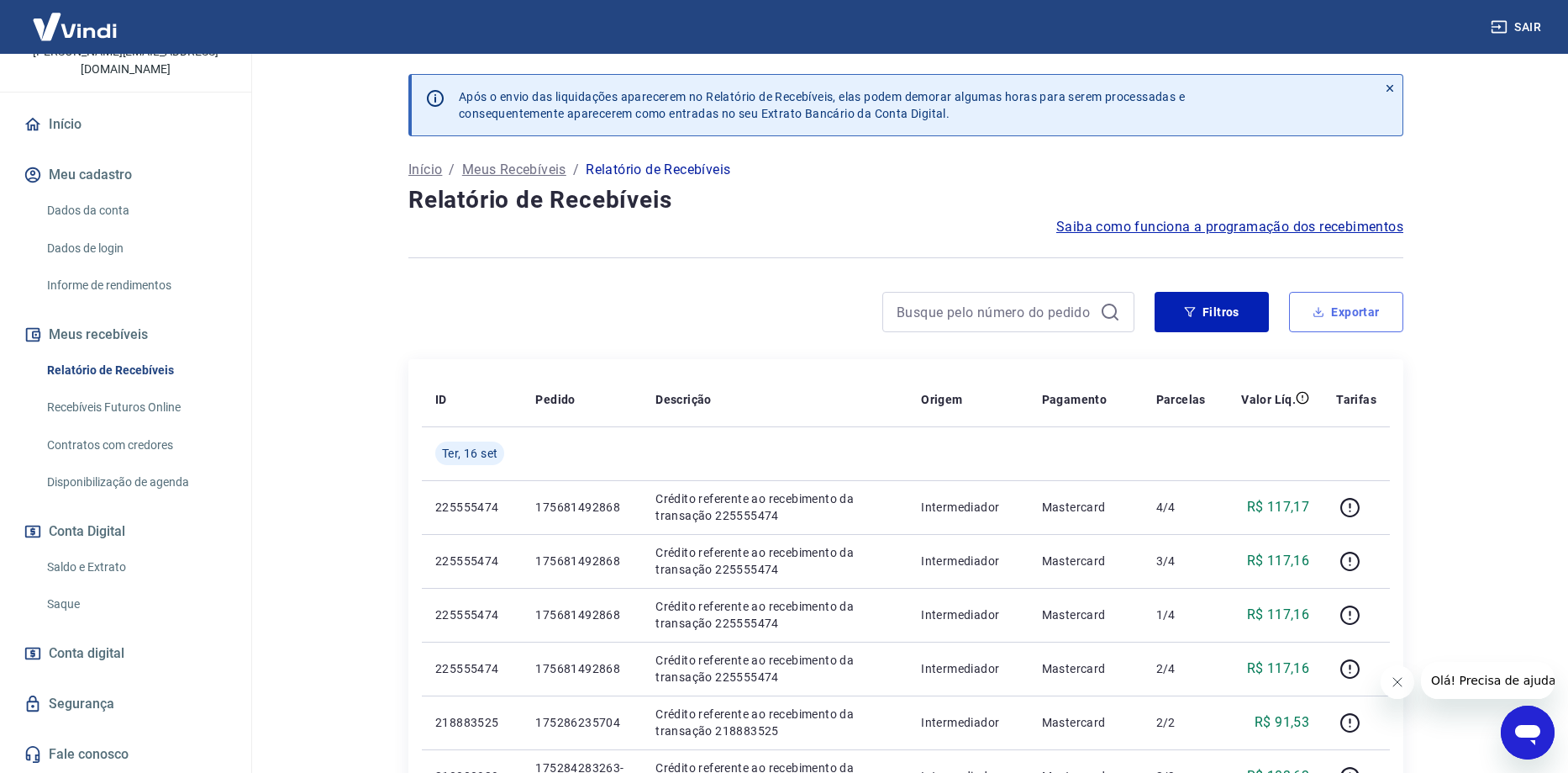
click at [1323, 318] on button "Exportar" at bounding box center [1346, 312] width 115 height 40
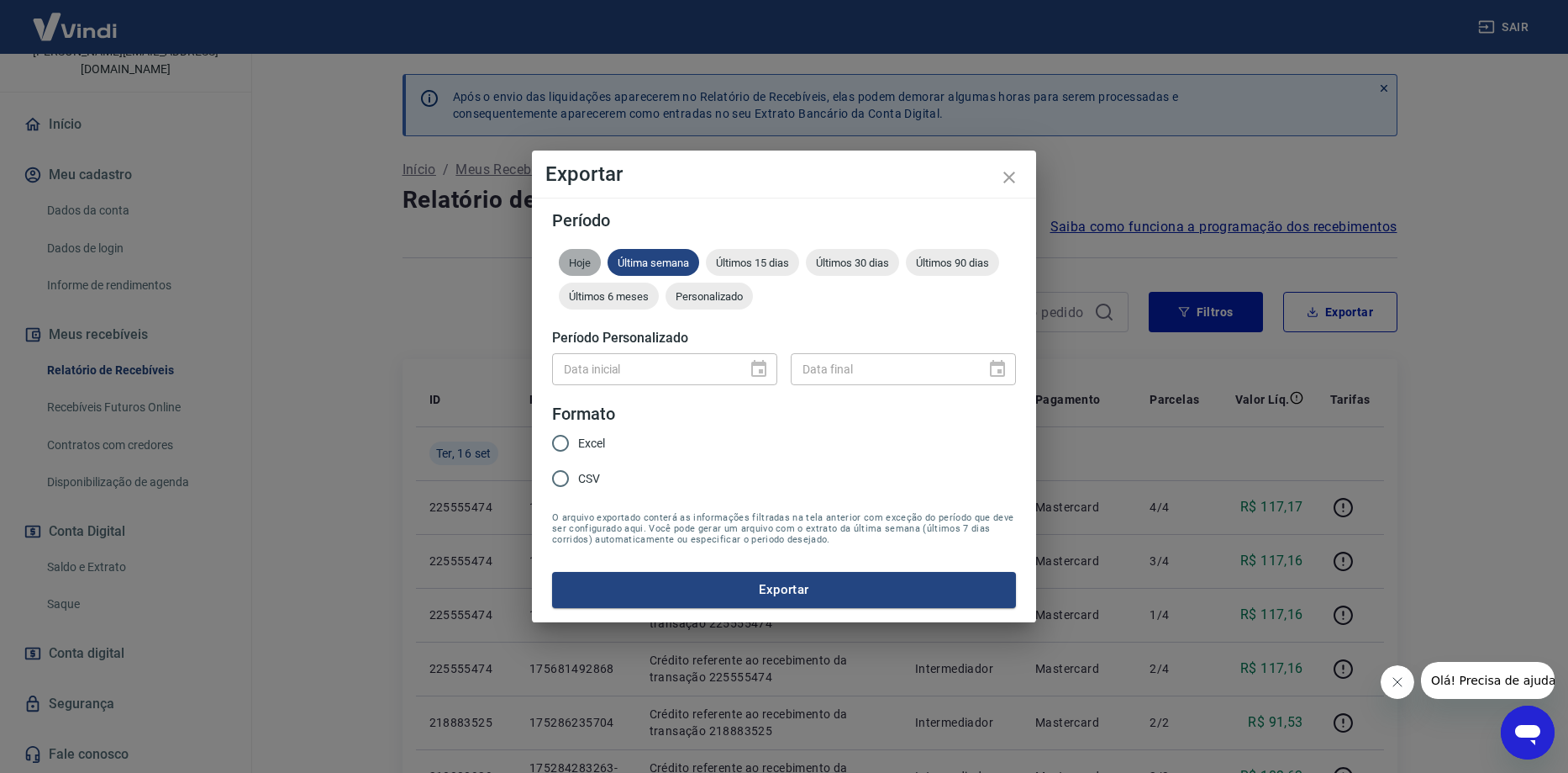
click at [591, 258] on span "Hoje" at bounding box center [580, 263] width 42 height 13
click at [563, 445] on input "Excel" at bounding box center [560, 443] width 35 height 35
radio input "true"
click at [671, 598] on button "Exportar" at bounding box center [784, 589] width 464 height 35
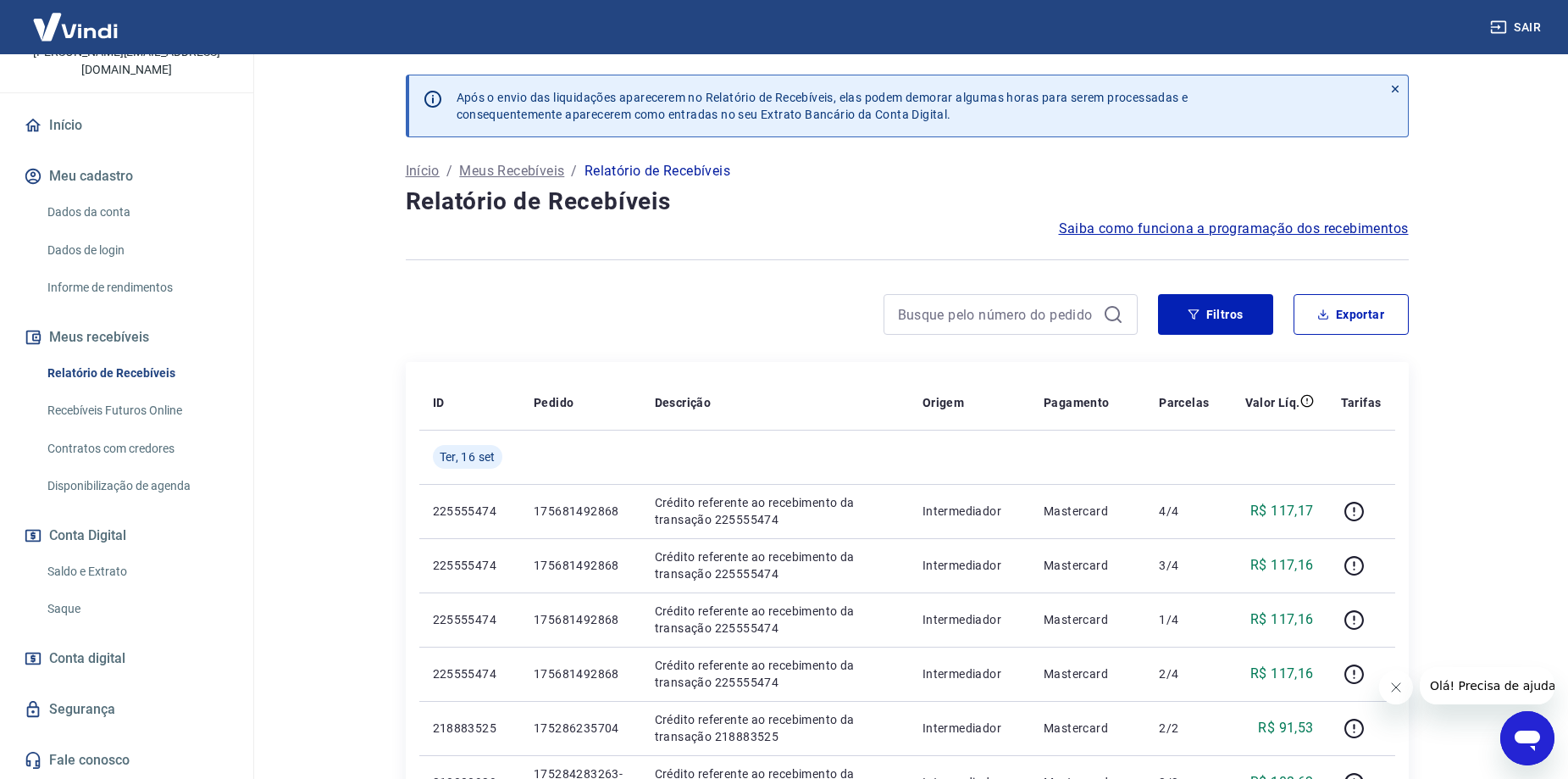
click at [135, 422] on link "Recebíveis Futuros Online" at bounding box center [136, 411] width 192 height 35
